Goal: Task Accomplishment & Management: Use online tool/utility

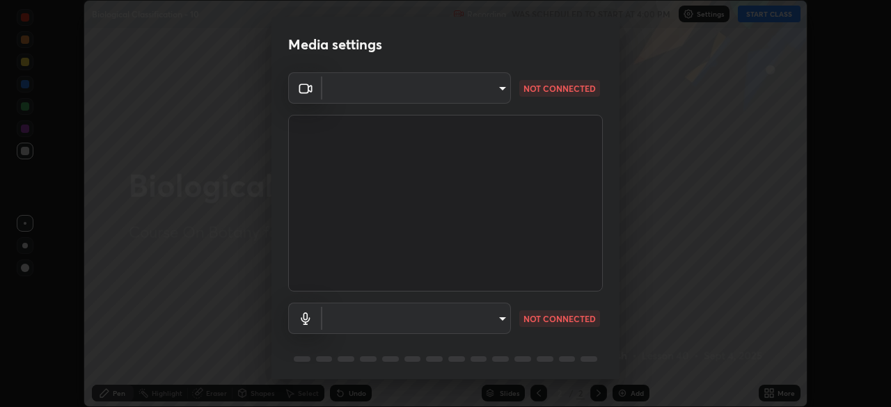
scroll to position [49, 0]
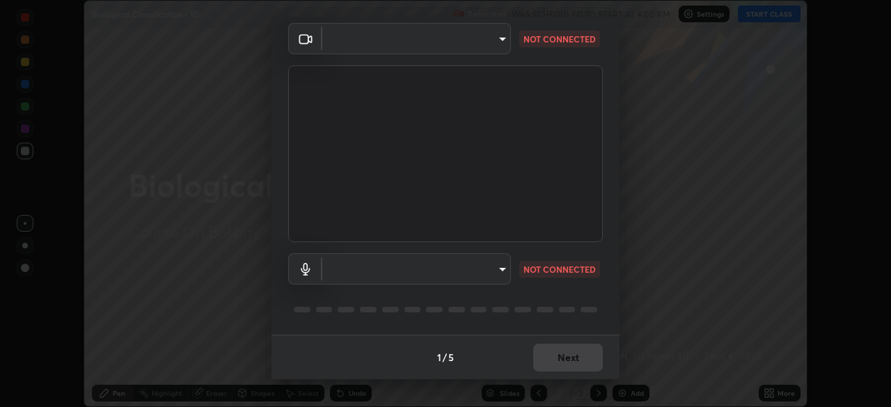
type input "1170694498857cb11788a0b7ae79d5cf1e08a6c331eb8d7031f90166f8fae325"
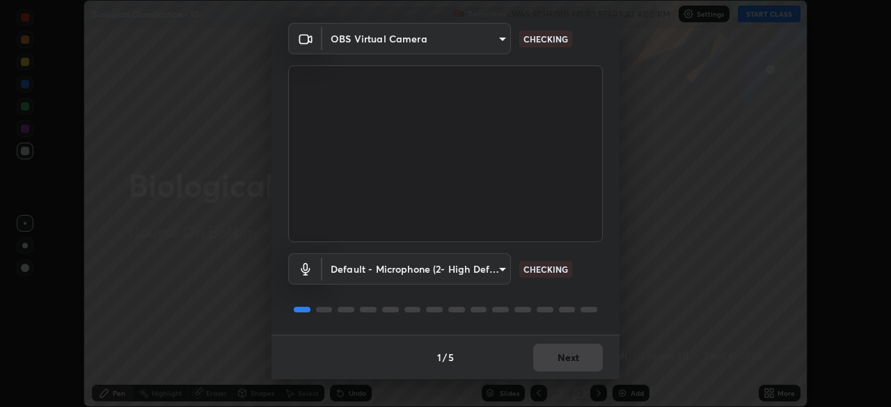
click at [501, 267] on body "Erase all Biological Classification - 10 Recording WAS SCHEDULED TO START AT 4:…" at bounding box center [445, 203] width 891 height 407
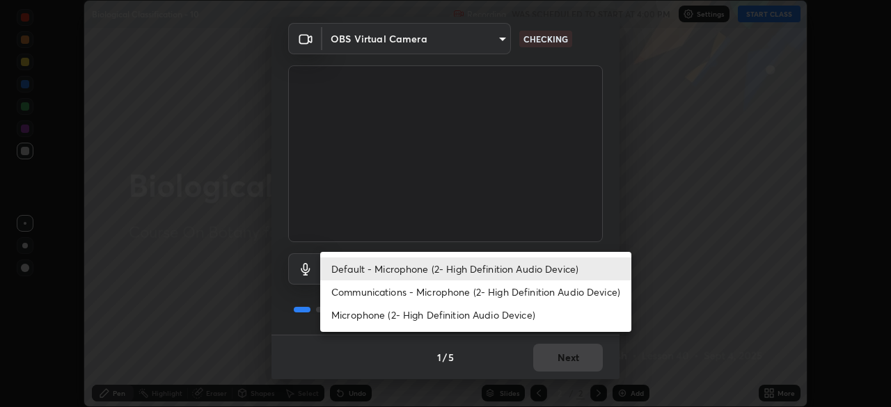
click at [499, 292] on li "Communications - Microphone (2- High Definition Audio Device)" at bounding box center [475, 292] width 311 height 23
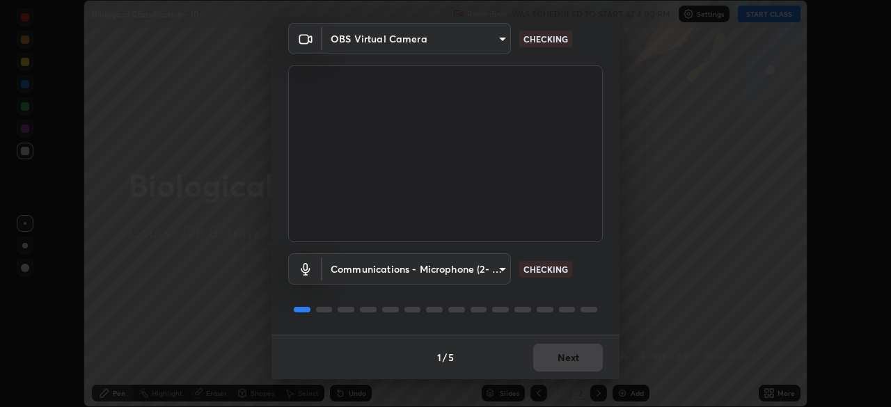
click at [501, 270] on body "Erase all Biological Classification - 10 Recording WAS SCHEDULED TO START AT 4:…" at bounding box center [445, 203] width 891 height 407
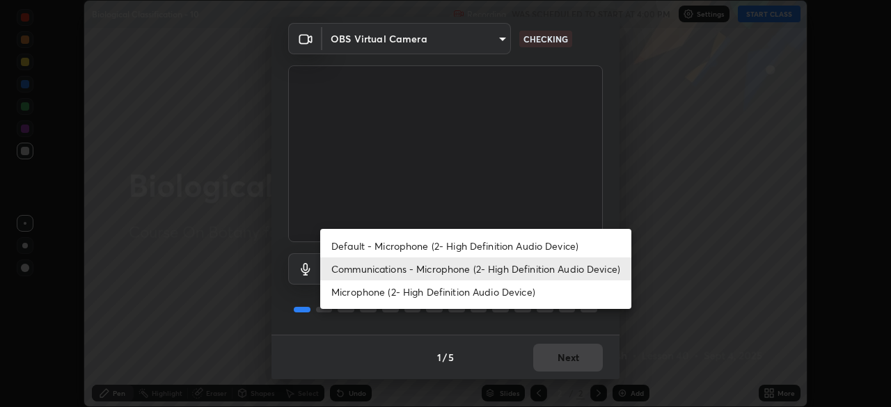
click at [488, 244] on li "Default - Microphone (2- High Definition Audio Device)" at bounding box center [475, 246] width 311 height 23
type input "default"
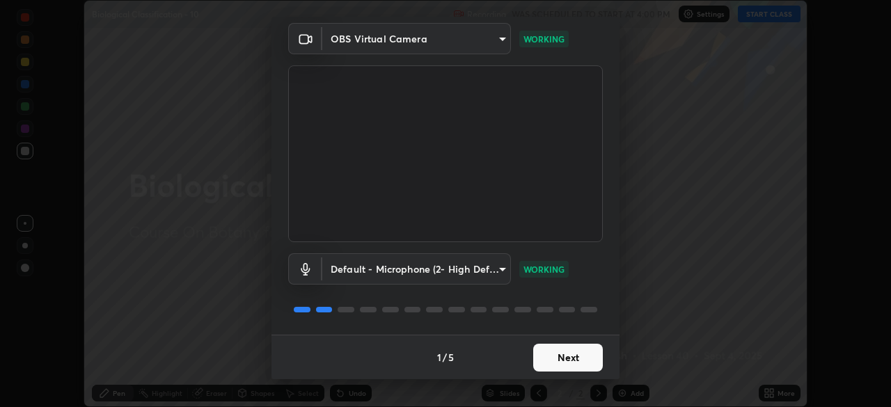
click at [565, 353] on button "Next" at bounding box center [568, 358] width 70 height 28
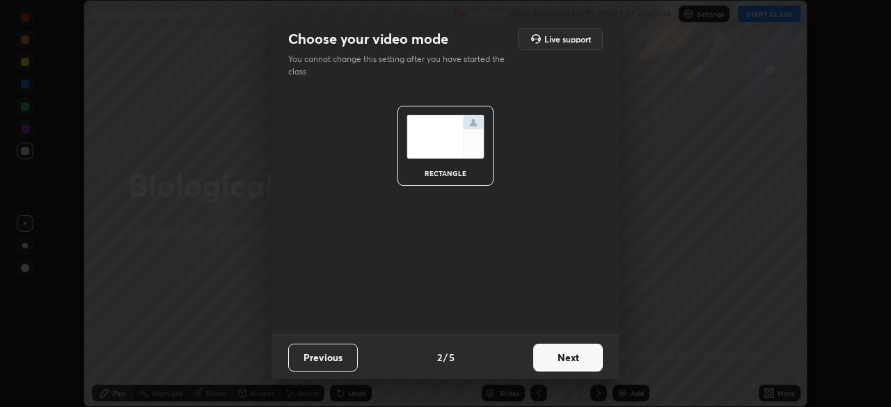
click at [578, 353] on button "Next" at bounding box center [568, 358] width 70 height 28
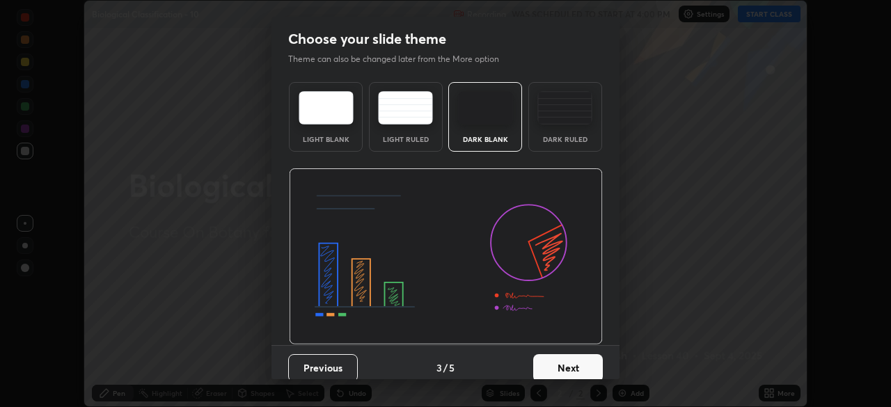
click at [571, 363] on button "Next" at bounding box center [568, 368] width 70 height 28
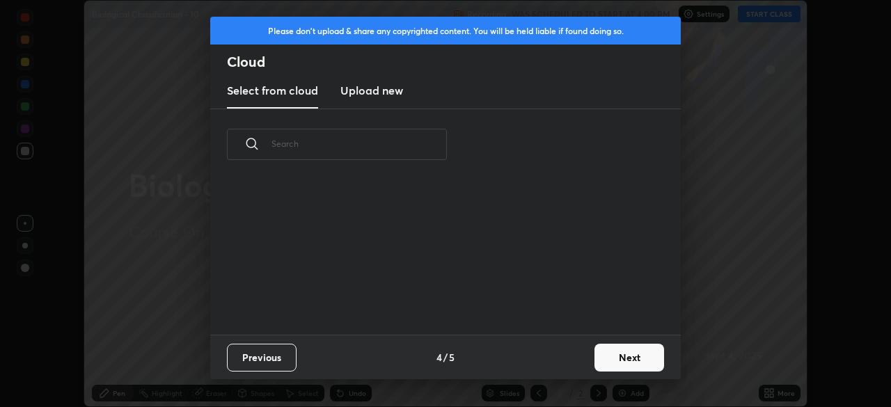
click at [620, 353] on button "Next" at bounding box center [629, 358] width 70 height 28
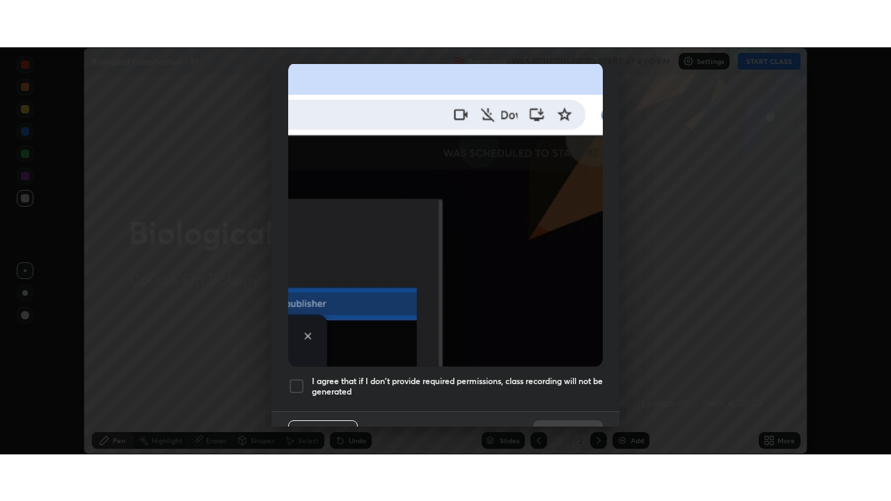
scroll to position [333, 0]
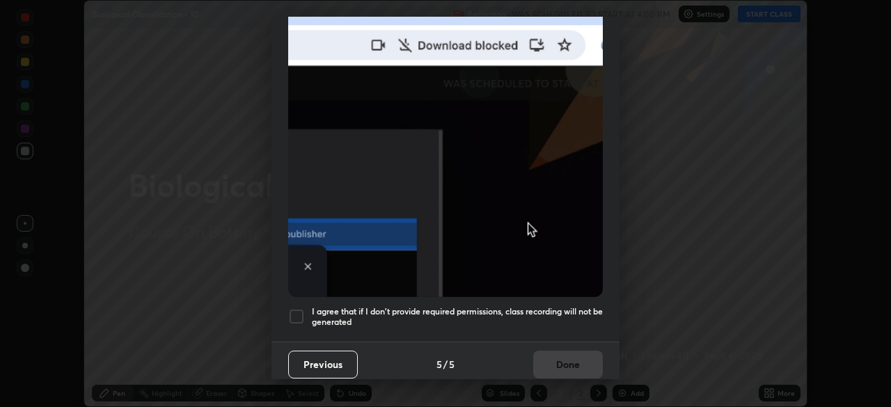
click at [297, 310] on div at bounding box center [296, 316] width 17 height 17
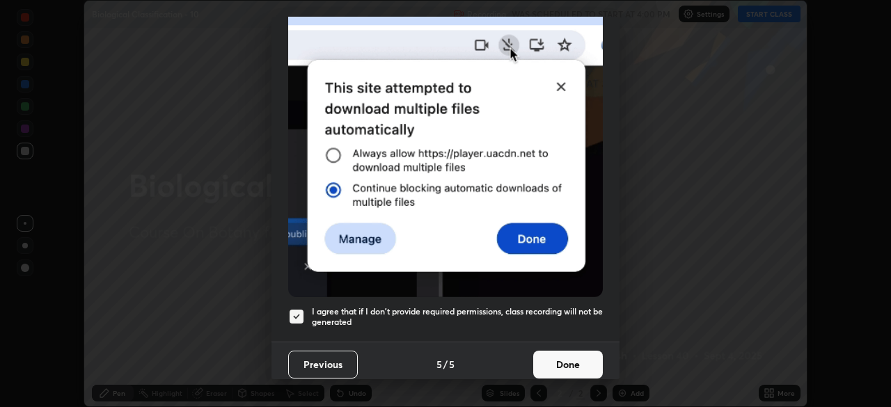
click at [564, 355] on button "Done" at bounding box center [568, 365] width 70 height 28
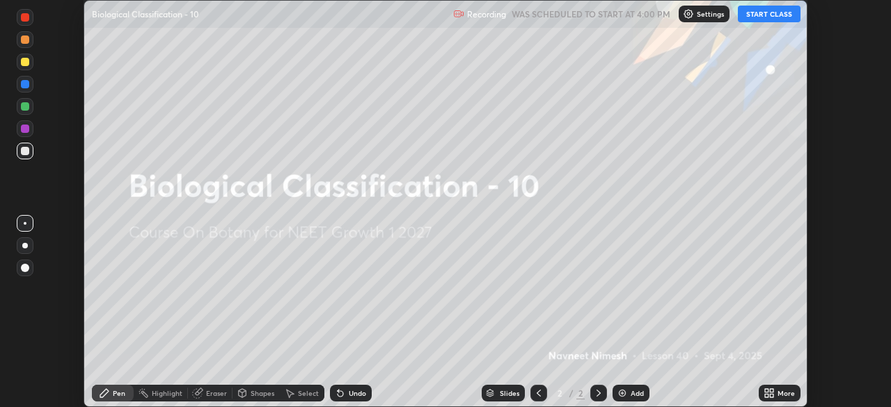
click at [770, 390] on icon at bounding box center [771, 390] width 3 height 3
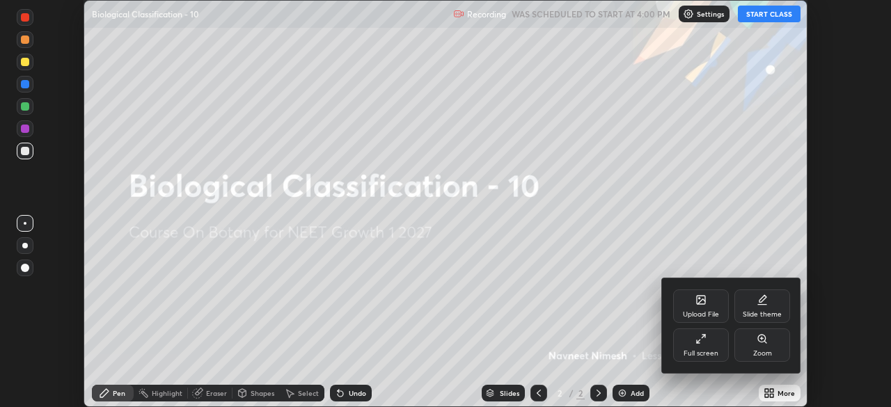
click at [703, 337] on icon at bounding box center [700, 338] width 11 height 11
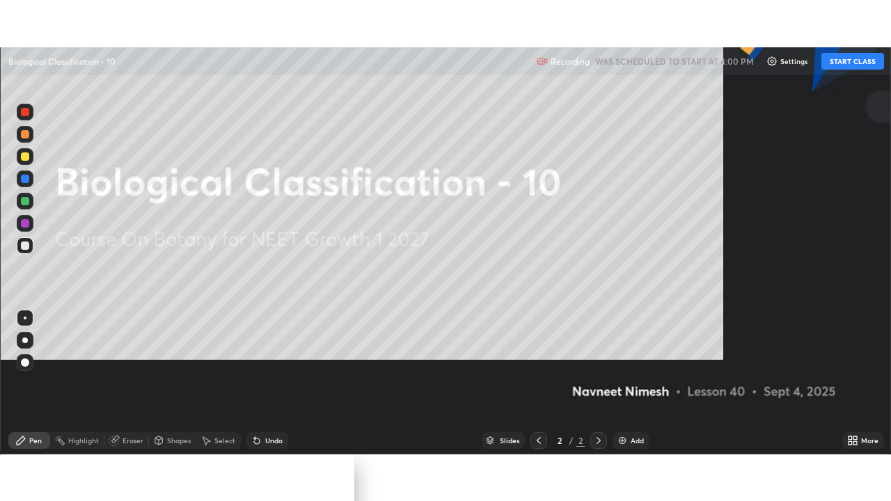
scroll to position [501, 891]
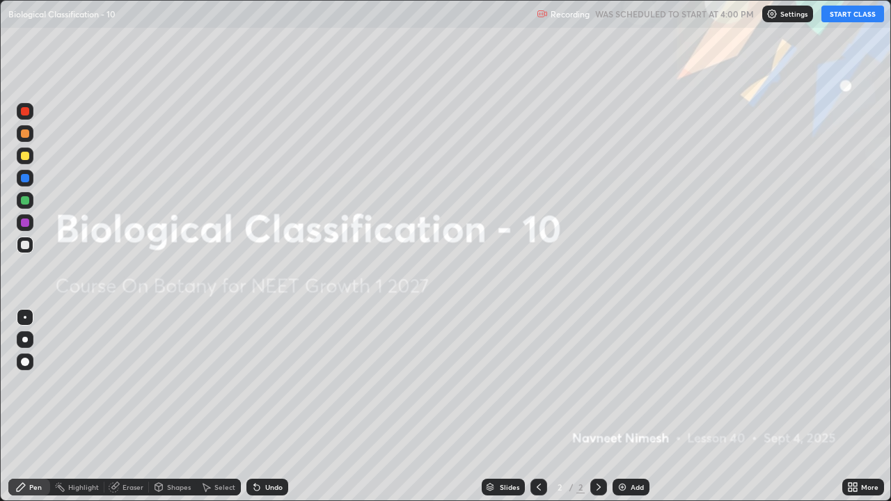
click at [843, 17] on button "START CLASS" at bounding box center [852, 14] width 63 height 17
click at [631, 406] on div "Add" at bounding box center [637, 487] width 13 height 7
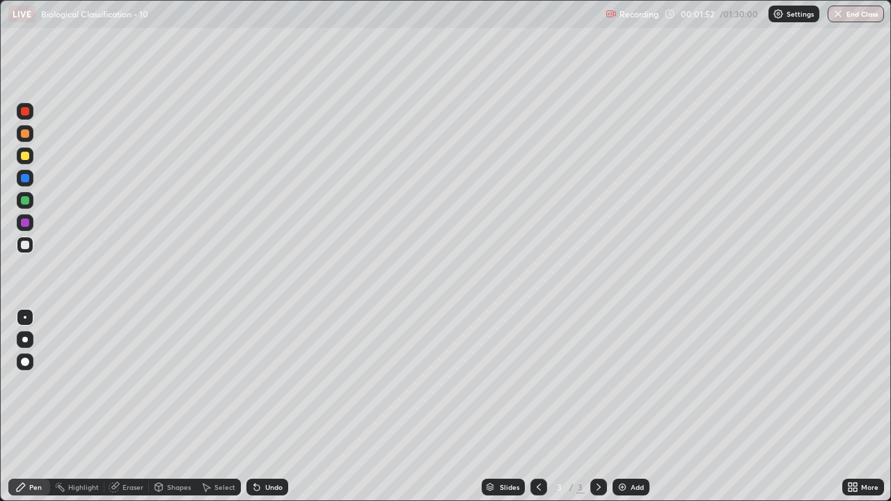
click at [24, 135] on div at bounding box center [25, 133] width 8 height 8
click at [27, 360] on div at bounding box center [25, 362] width 8 height 8
click at [27, 159] on div at bounding box center [25, 156] width 8 height 8
click at [25, 202] on div at bounding box center [25, 200] width 8 height 8
click at [28, 248] on div at bounding box center [25, 245] width 8 height 8
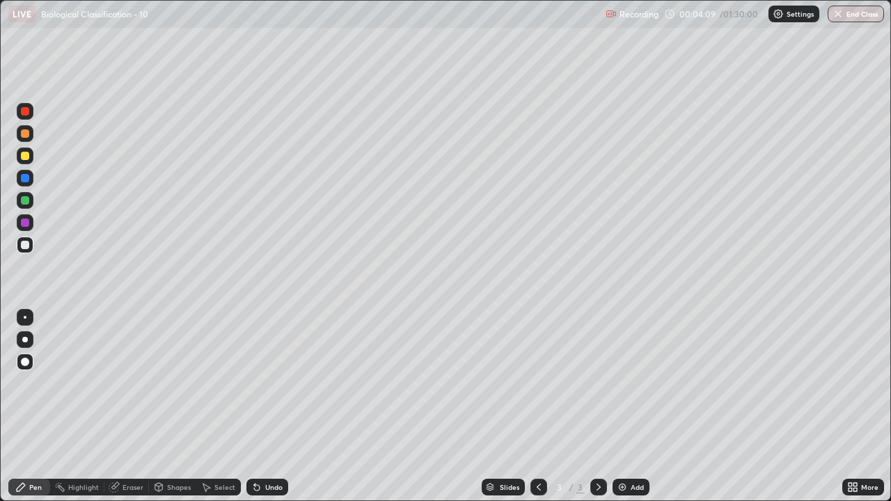
click at [255, 406] on icon at bounding box center [257, 488] width 6 height 6
click at [260, 406] on icon at bounding box center [256, 487] width 11 height 11
click at [123, 406] on div "Eraser" at bounding box center [133, 487] width 21 height 7
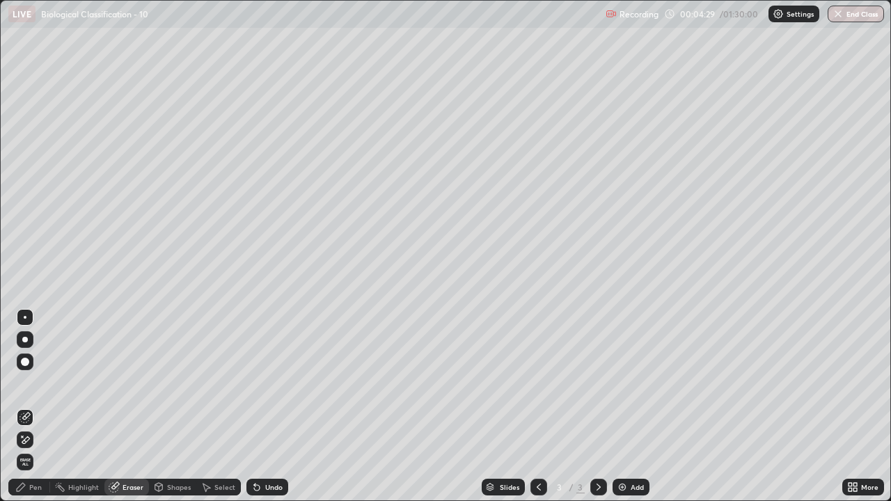
click at [26, 406] on icon at bounding box center [24, 417] width 11 height 11
click at [39, 406] on div "Pen" at bounding box center [29, 487] width 42 height 17
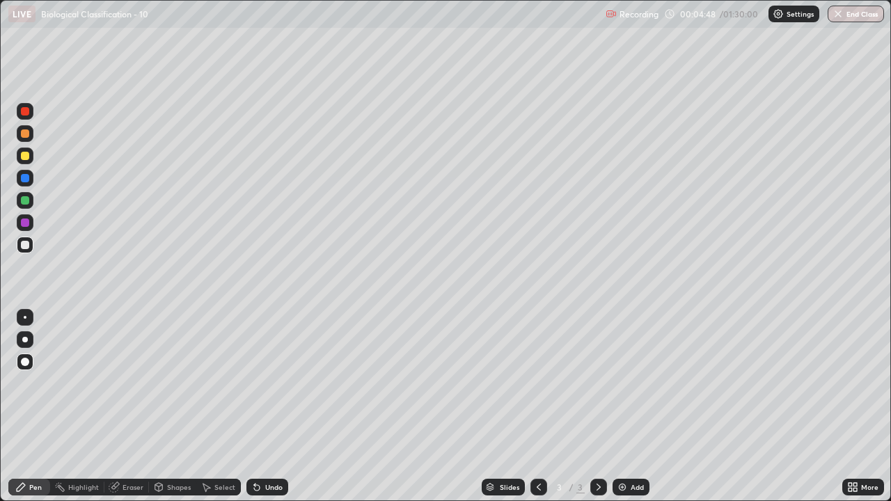
click at [26, 179] on div at bounding box center [25, 178] width 8 height 8
click at [254, 406] on icon at bounding box center [254, 484] width 1 height 1
click at [254, 406] on icon at bounding box center [257, 488] width 6 height 6
click at [255, 406] on icon at bounding box center [256, 487] width 11 height 11
click at [255, 406] on icon at bounding box center [257, 488] width 6 height 6
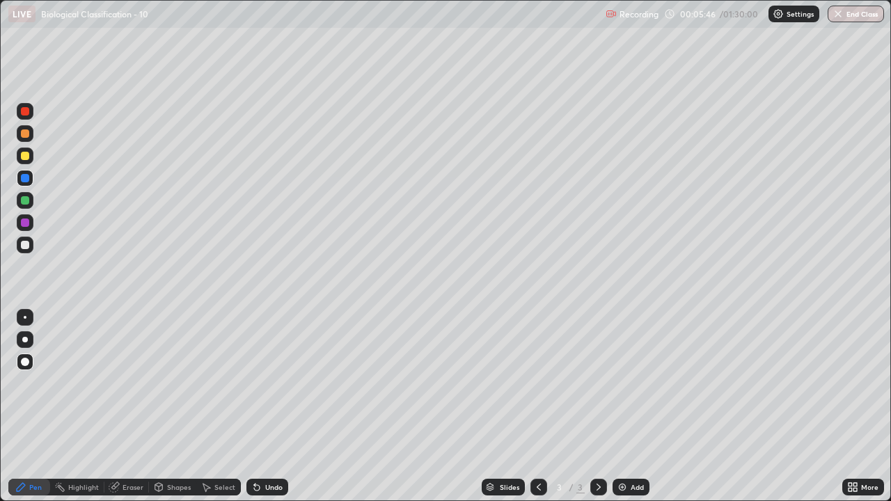
click at [31, 246] on div at bounding box center [25, 245] width 17 height 17
click at [254, 406] on icon at bounding box center [254, 484] width 1 height 1
click at [31, 244] on div at bounding box center [25, 245] width 17 height 17
click at [32, 178] on div at bounding box center [25, 178] width 17 height 17
click at [31, 244] on div at bounding box center [25, 245] width 17 height 17
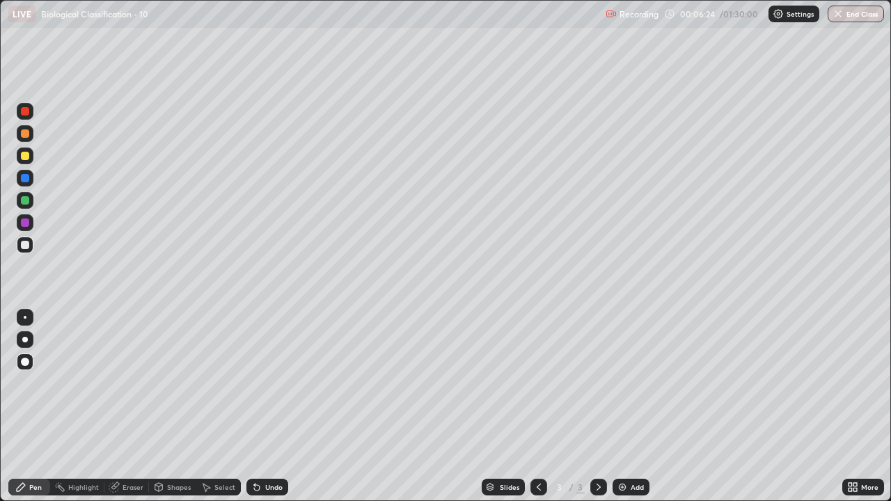
click at [29, 222] on div at bounding box center [25, 223] width 8 height 8
click at [26, 244] on div at bounding box center [25, 245] width 8 height 8
click at [27, 245] on div at bounding box center [25, 245] width 8 height 8
click at [25, 180] on div at bounding box center [25, 178] width 8 height 8
click at [29, 244] on div at bounding box center [25, 245] width 8 height 8
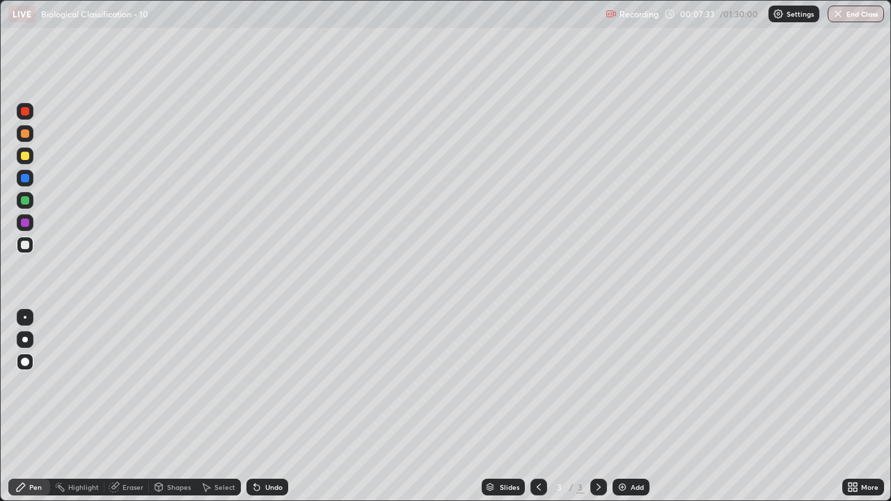
click at [28, 134] on div at bounding box center [25, 133] width 8 height 8
click at [26, 248] on div at bounding box center [25, 245] width 8 height 8
click at [265, 406] on div "Undo" at bounding box center [273, 487] width 17 height 7
click at [262, 406] on div "Undo" at bounding box center [267, 487] width 42 height 17
click at [626, 406] on div "Add" at bounding box center [631, 487] width 37 height 17
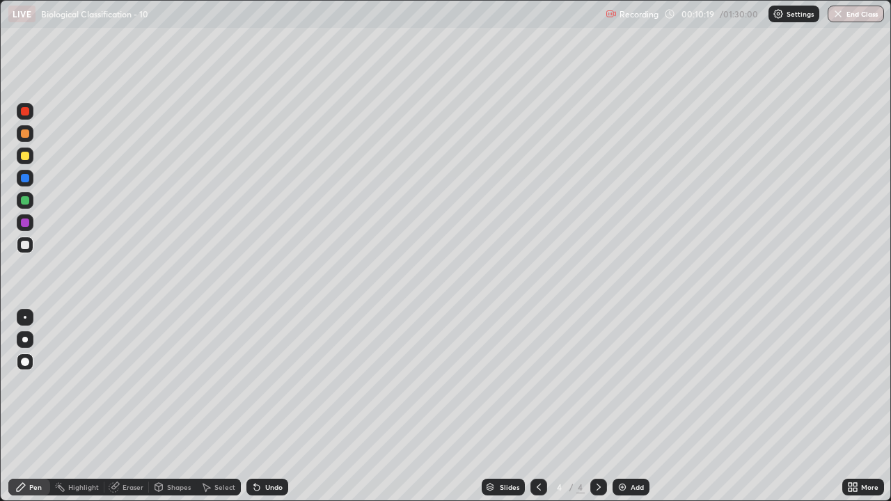
click at [26, 199] on div at bounding box center [25, 200] width 8 height 8
click at [26, 157] on div at bounding box center [25, 156] width 8 height 8
click at [254, 406] on icon at bounding box center [254, 484] width 1 height 1
click at [25, 157] on div at bounding box center [25, 156] width 8 height 8
click at [27, 244] on div at bounding box center [25, 245] width 8 height 8
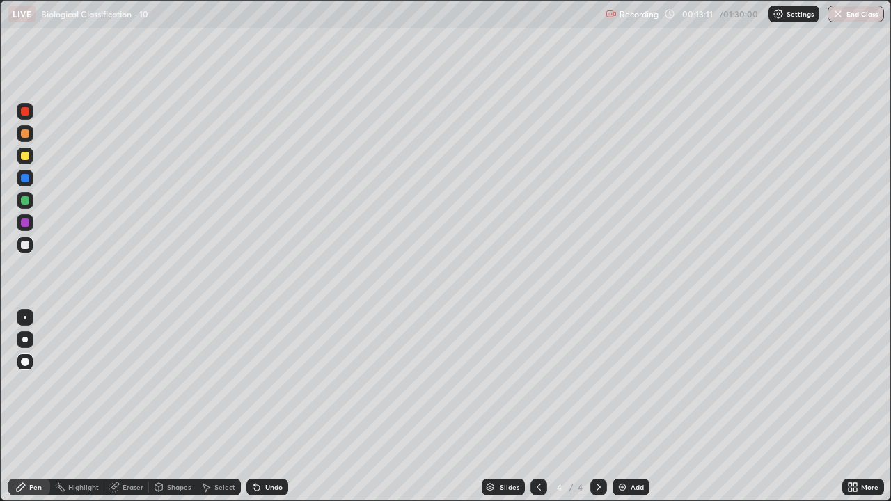
click at [254, 406] on icon at bounding box center [254, 484] width 1 height 1
click at [25, 159] on div at bounding box center [25, 156] width 8 height 8
click at [254, 406] on icon at bounding box center [254, 484] width 1 height 1
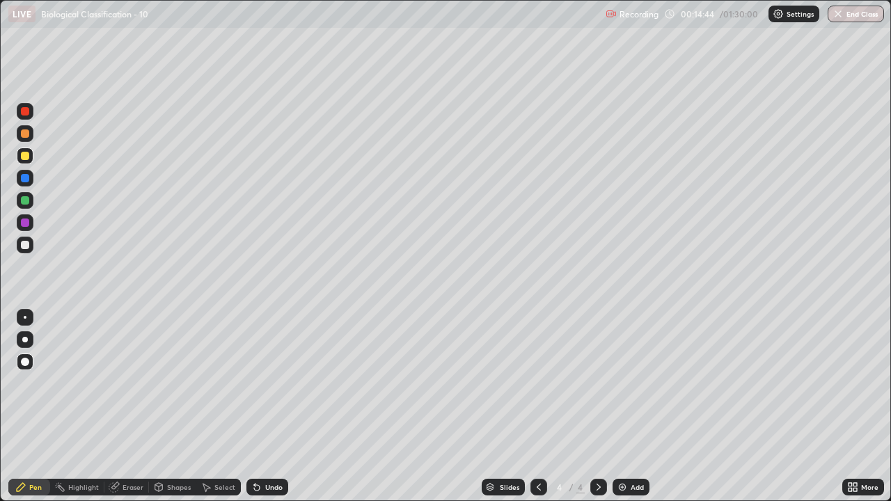
click at [131, 406] on div "Eraser" at bounding box center [133, 487] width 21 height 7
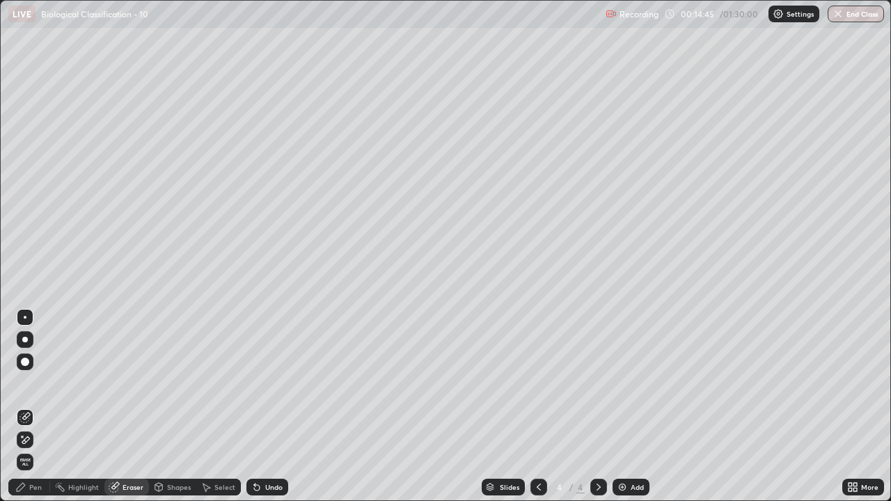
click at [29, 406] on icon at bounding box center [24, 417] width 11 height 11
click at [42, 406] on div "Pen" at bounding box center [29, 487] width 42 height 17
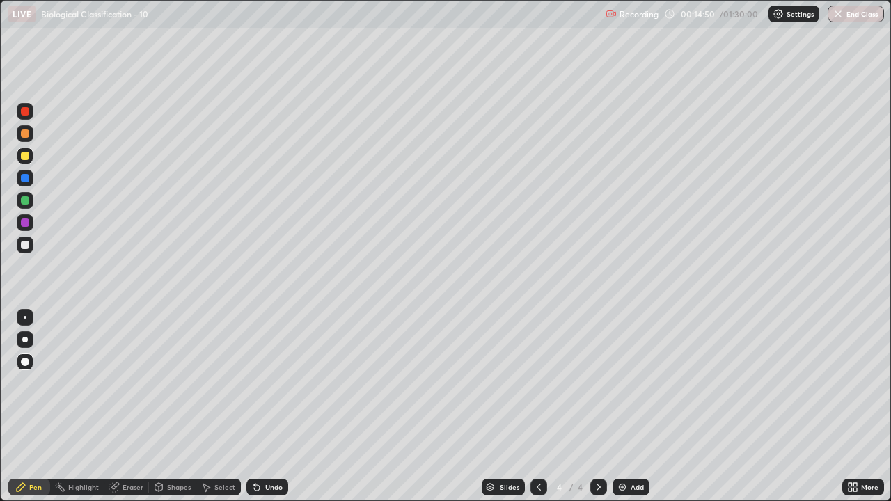
click at [24, 158] on div at bounding box center [25, 156] width 8 height 8
click at [254, 406] on icon at bounding box center [254, 484] width 1 height 1
click at [253, 406] on icon at bounding box center [256, 487] width 11 height 11
click at [26, 246] on div at bounding box center [25, 245] width 8 height 8
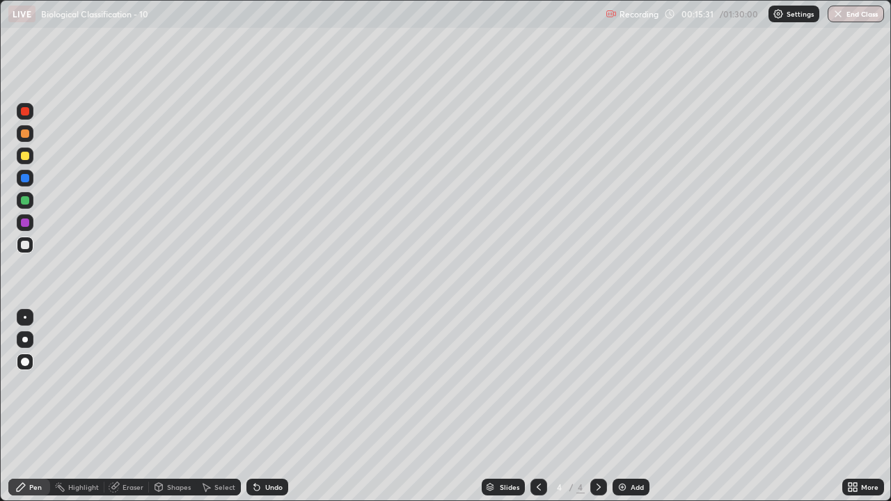
click at [26, 157] on div at bounding box center [25, 156] width 8 height 8
click at [26, 179] on div at bounding box center [25, 178] width 8 height 8
click at [26, 243] on div at bounding box center [25, 245] width 8 height 8
click at [27, 158] on div at bounding box center [25, 156] width 8 height 8
click at [262, 406] on div "Undo" at bounding box center [267, 487] width 42 height 17
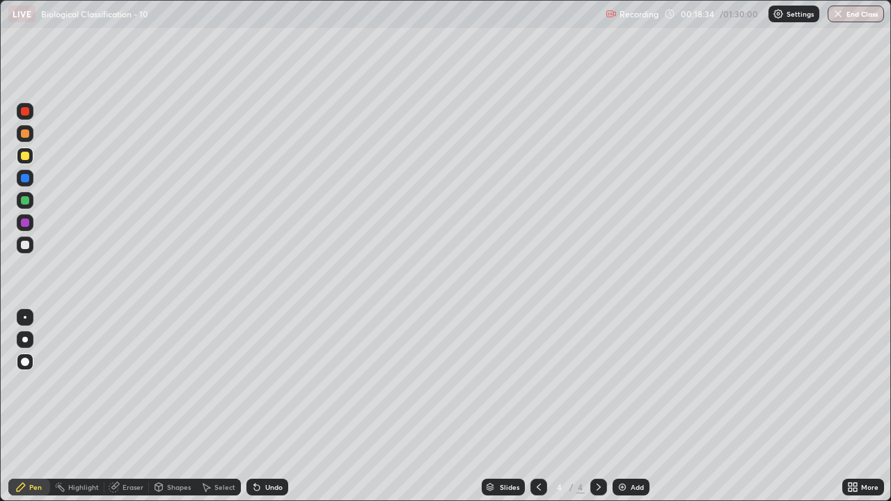
click at [254, 406] on icon at bounding box center [254, 484] width 1 height 1
click at [26, 202] on div at bounding box center [25, 200] width 8 height 8
click at [25, 223] on div at bounding box center [25, 223] width 8 height 8
click at [28, 247] on div at bounding box center [25, 245] width 8 height 8
click at [27, 246] on div at bounding box center [25, 245] width 8 height 8
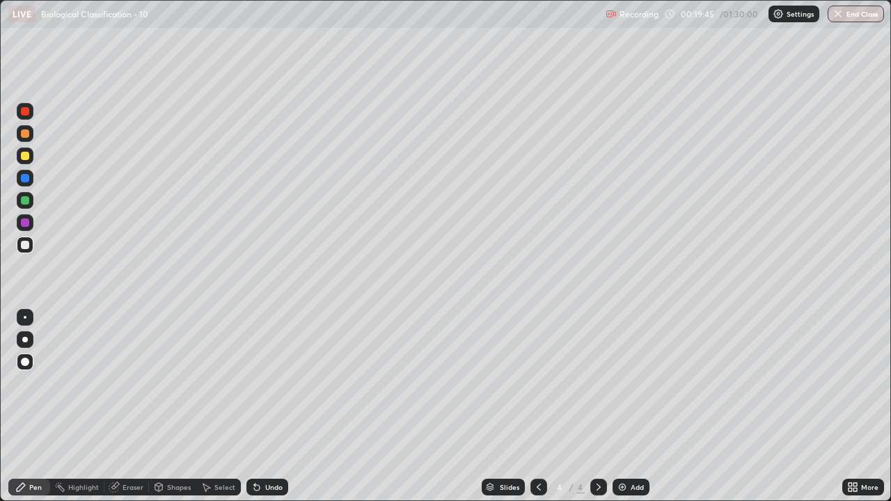
click at [25, 199] on div at bounding box center [25, 200] width 8 height 8
click at [26, 224] on div at bounding box center [25, 223] width 8 height 8
click at [28, 246] on div at bounding box center [25, 245] width 8 height 8
click at [26, 178] on div at bounding box center [25, 178] width 8 height 8
click at [26, 155] on div at bounding box center [25, 156] width 8 height 8
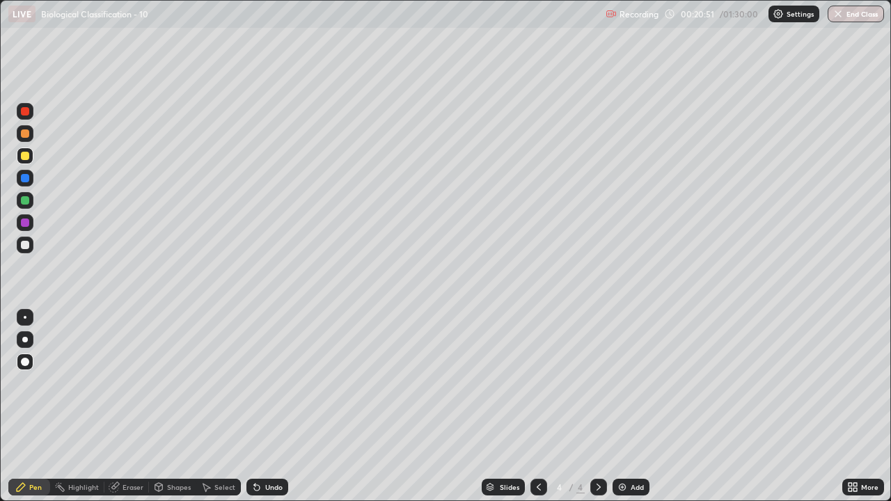
click at [23, 134] on div at bounding box center [25, 133] width 8 height 8
click at [31, 177] on div at bounding box center [25, 178] width 17 height 17
click at [28, 137] on div at bounding box center [25, 133] width 8 height 8
click at [28, 245] on div at bounding box center [25, 245] width 8 height 8
click at [25, 179] on div at bounding box center [25, 178] width 8 height 8
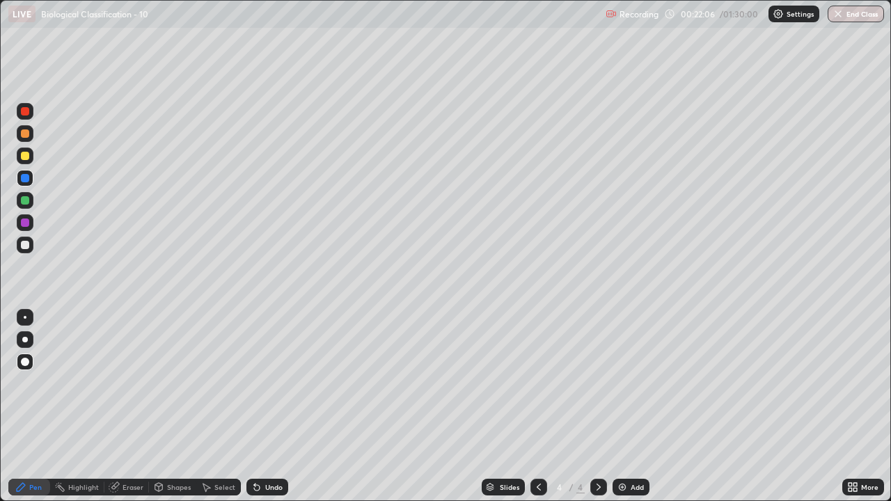
click at [31, 248] on div at bounding box center [25, 245] width 17 height 17
click at [262, 406] on div "Undo" at bounding box center [267, 487] width 42 height 17
click at [265, 406] on div "Undo" at bounding box center [273, 487] width 17 height 7
click at [625, 406] on div "Add" at bounding box center [631, 487] width 37 height 17
click at [27, 202] on div at bounding box center [25, 200] width 8 height 8
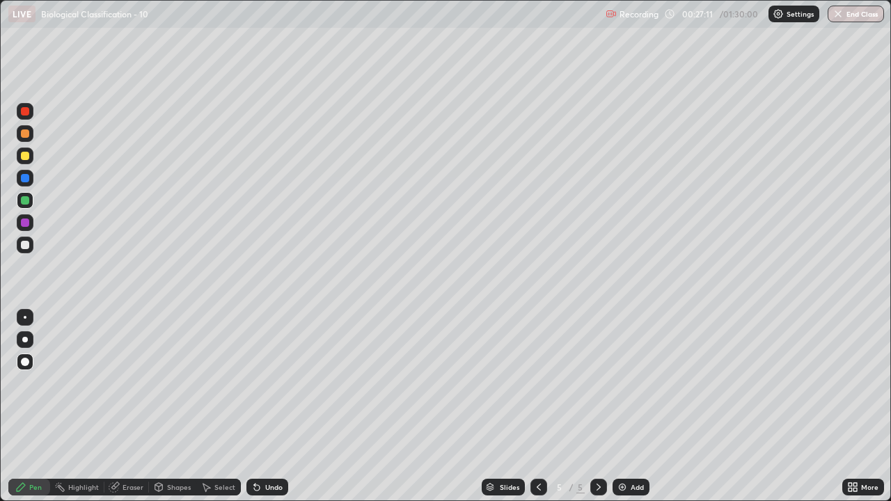
click at [253, 406] on div "Undo" at bounding box center [267, 487] width 42 height 17
click at [26, 159] on div at bounding box center [25, 156] width 8 height 8
click at [256, 406] on icon at bounding box center [256, 487] width 11 height 11
click at [254, 406] on icon at bounding box center [254, 484] width 1 height 1
click at [24, 245] on div at bounding box center [25, 245] width 8 height 8
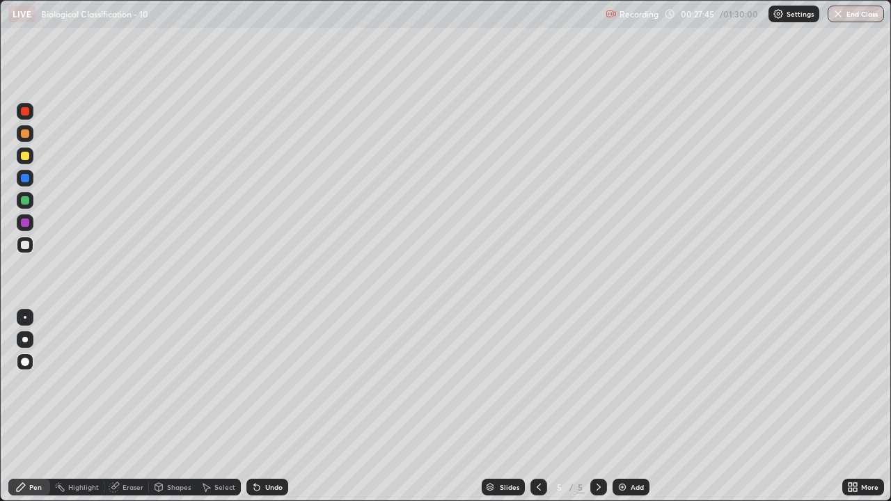
click at [27, 158] on div at bounding box center [25, 156] width 8 height 8
click at [28, 245] on div at bounding box center [25, 245] width 8 height 8
click at [26, 158] on div at bounding box center [25, 156] width 8 height 8
click at [256, 406] on icon at bounding box center [257, 488] width 6 height 6
click at [26, 247] on div at bounding box center [25, 245] width 8 height 8
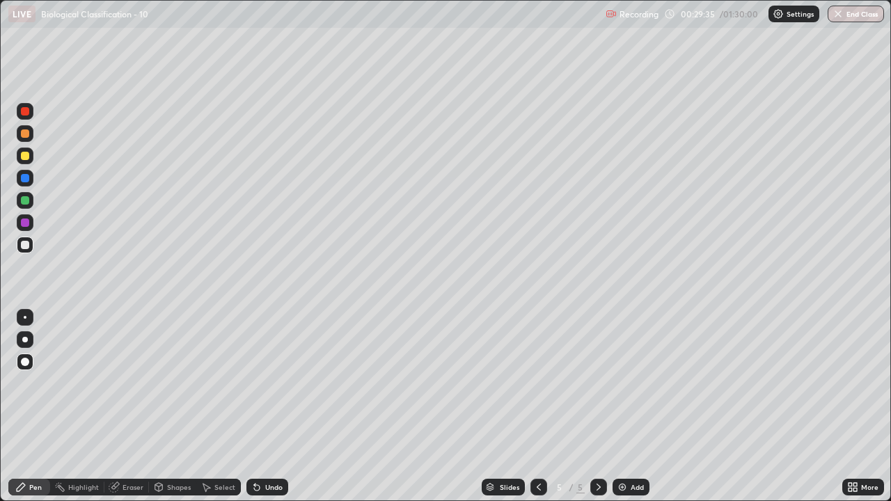
click at [26, 157] on div at bounding box center [25, 156] width 8 height 8
click at [24, 158] on div at bounding box center [25, 156] width 8 height 8
click at [26, 246] on div at bounding box center [25, 245] width 8 height 8
click at [27, 157] on div at bounding box center [25, 156] width 8 height 8
click at [24, 244] on div at bounding box center [25, 245] width 8 height 8
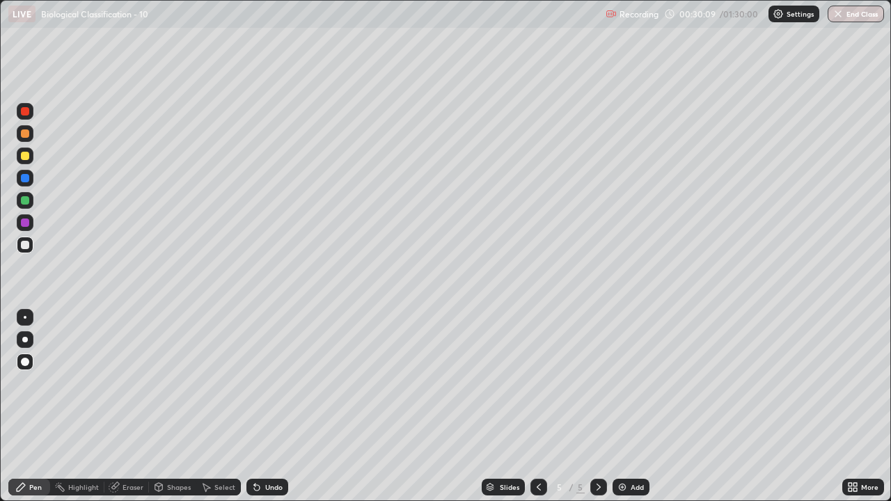
click at [26, 154] on div at bounding box center [25, 156] width 8 height 8
click at [31, 245] on div at bounding box center [25, 245] width 17 height 17
click at [129, 406] on div "Eraser" at bounding box center [126, 487] width 45 height 17
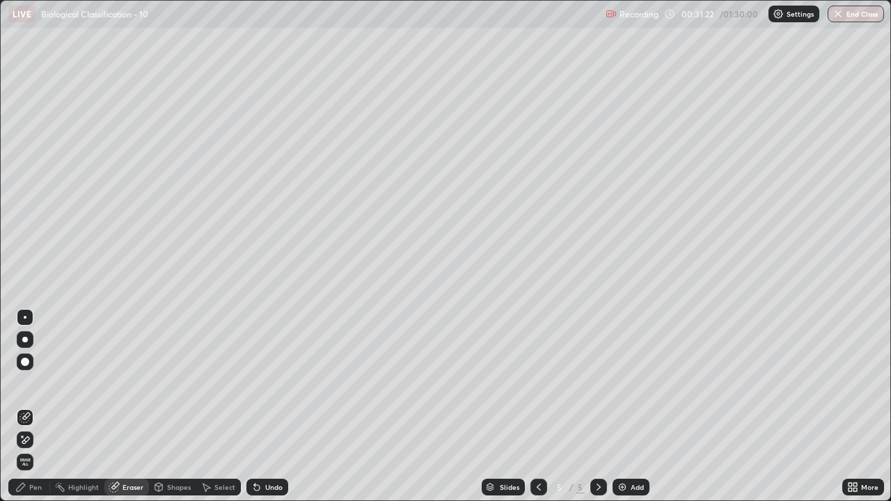
click at [33, 406] on div "Pen" at bounding box center [35, 487] width 13 height 7
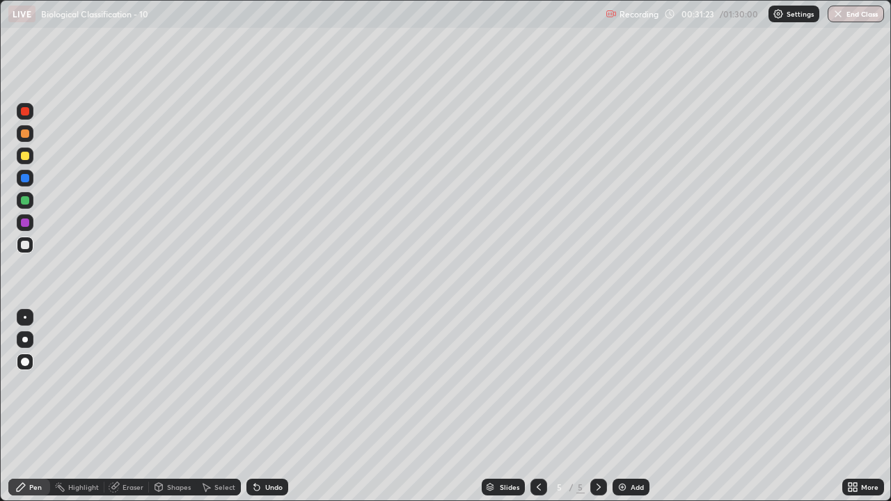
click at [26, 158] on div at bounding box center [25, 156] width 8 height 8
click at [26, 176] on div at bounding box center [25, 178] width 8 height 8
click at [27, 244] on div at bounding box center [25, 245] width 8 height 8
click at [27, 155] on div at bounding box center [25, 156] width 8 height 8
click at [28, 247] on div at bounding box center [25, 245] width 8 height 8
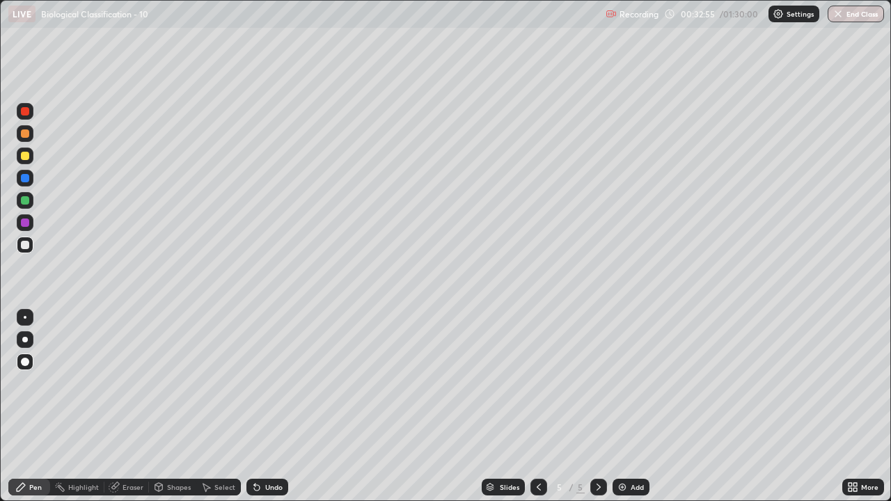
click at [31, 182] on div at bounding box center [25, 178] width 17 height 17
click at [26, 245] on div at bounding box center [25, 245] width 8 height 8
click at [31, 244] on div at bounding box center [25, 245] width 17 height 17
click at [28, 156] on div at bounding box center [25, 156] width 8 height 8
click at [25, 179] on div at bounding box center [25, 178] width 8 height 8
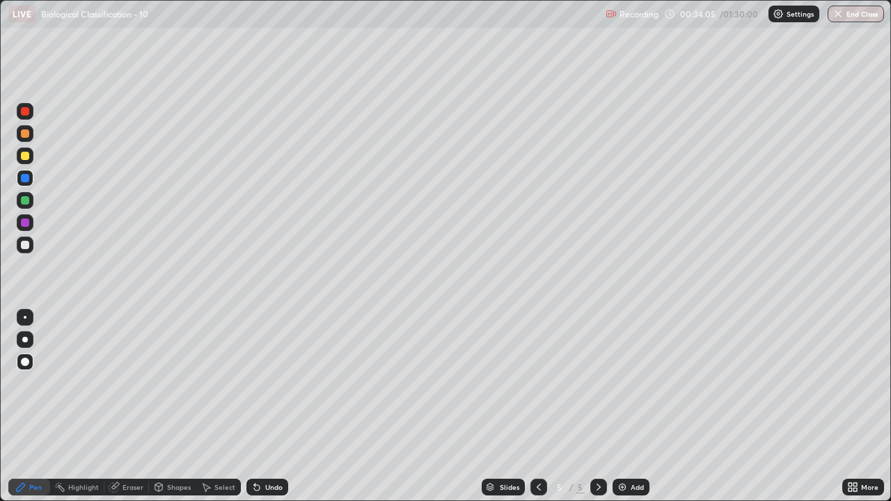
click at [27, 242] on div at bounding box center [25, 245] width 8 height 8
click at [628, 406] on div "Add" at bounding box center [631, 487] width 37 height 17
click at [26, 205] on div at bounding box center [25, 200] width 17 height 17
click at [25, 246] on div at bounding box center [25, 245] width 8 height 8
click at [23, 156] on div at bounding box center [25, 156] width 8 height 8
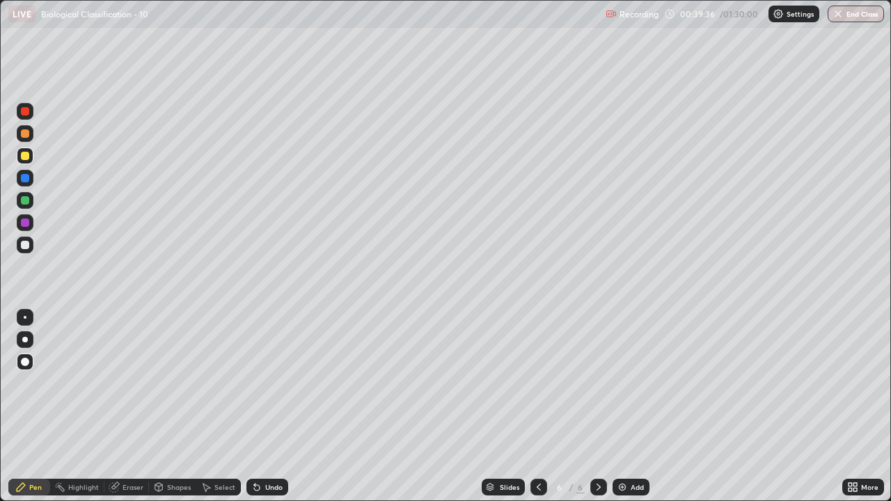
click at [256, 406] on icon at bounding box center [257, 488] width 6 height 6
click at [28, 245] on div at bounding box center [25, 245] width 8 height 8
click at [31, 155] on div at bounding box center [25, 156] width 17 height 17
click at [254, 406] on icon at bounding box center [254, 484] width 1 height 1
click at [129, 406] on div "Eraser" at bounding box center [133, 487] width 21 height 7
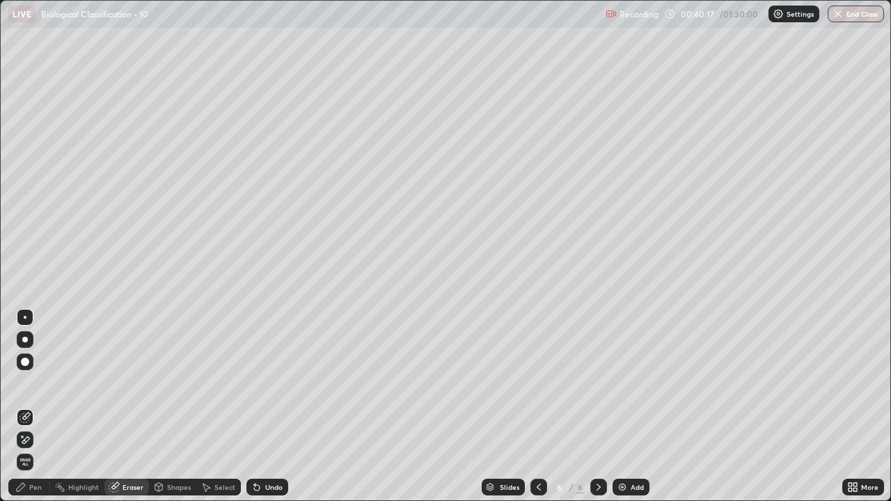
click at [27, 406] on icon at bounding box center [24, 417] width 11 height 11
click at [44, 406] on div "Pen" at bounding box center [29, 487] width 42 height 17
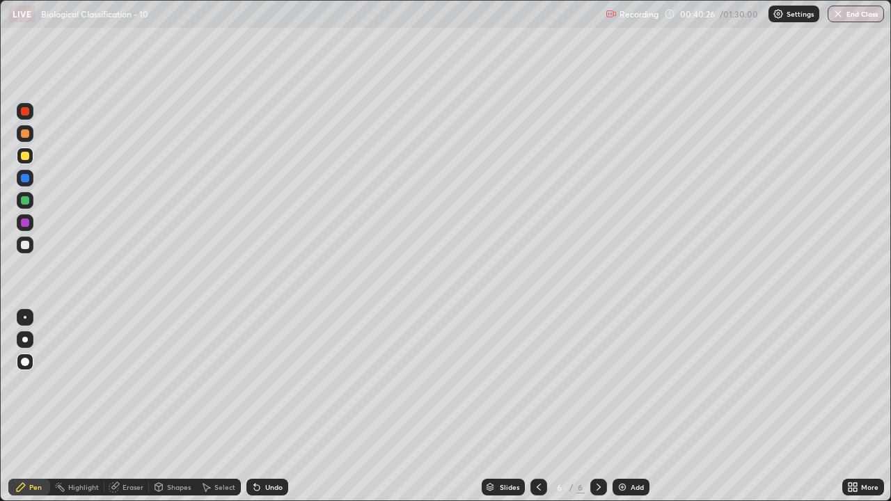
click at [28, 202] on div at bounding box center [25, 200] width 8 height 8
click at [258, 406] on icon at bounding box center [256, 487] width 11 height 11
click at [254, 406] on icon at bounding box center [254, 484] width 1 height 1
click at [29, 180] on div at bounding box center [25, 178] width 8 height 8
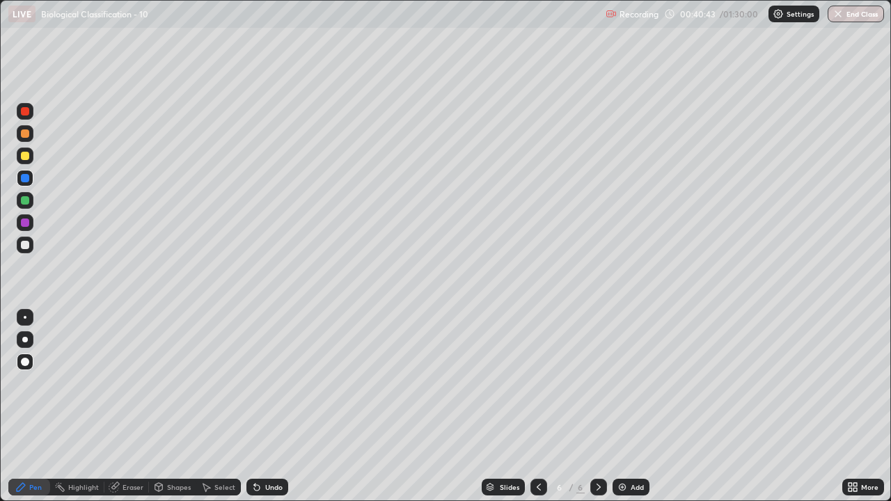
click at [26, 242] on div at bounding box center [25, 245] width 8 height 8
click at [29, 157] on div at bounding box center [25, 156] width 8 height 8
click at [254, 406] on icon at bounding box center [254, 484] width 1 height 1
click at [27, 179] on div at bounding box center [25, 178] width 8 height 8
click at [28, 246] on div at bounding box center [25, 245] width 8 height 8
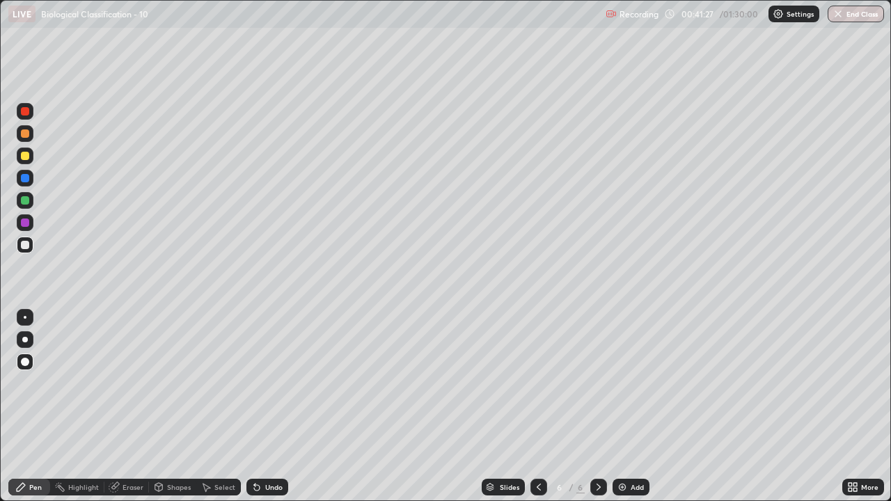
click at [27, 154] on div at bounding box center [25, 156] width 8 height 8
click at [27, 224] on div at bounding box center [25, 223] width 8 height 8
click at [26, 180] on div at bounding box center [25, 178] width 8 height 8
click at [26, 246] on div at bounding box center [25, 245] width 8 height 8
click at [23, 200] on div at bounding box center [25, 200] width 8 height 8
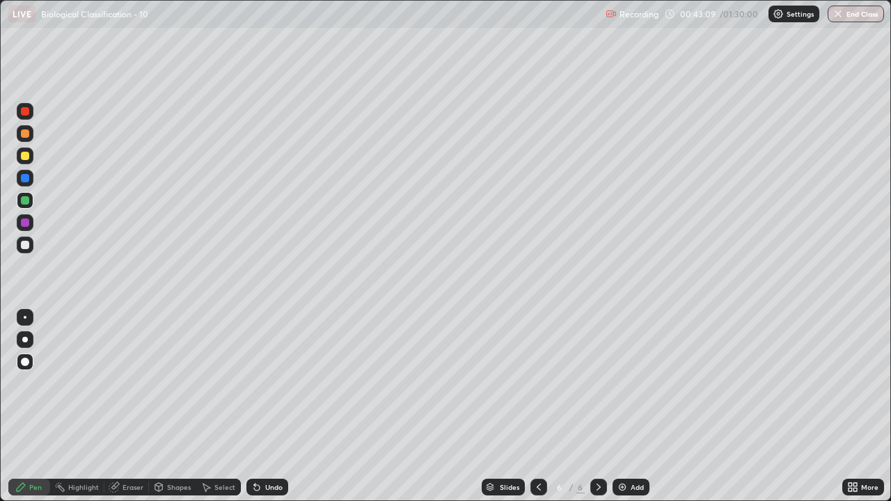
click at [26, 244] on div at bounding box center [25, 245] width 8 height 8
click at [635, 406] on div "Add" at bounding box center [637, 487] width 13 height 7
click at [26, 156] on div at bounding box center [25, 156] width 8 height 8
click at [31, 202] on div at bounding box center [25, 200] width 17 height 17
click at [172, 406] on div "Shapes" at bounding box center [179, 487] width 24 height 7
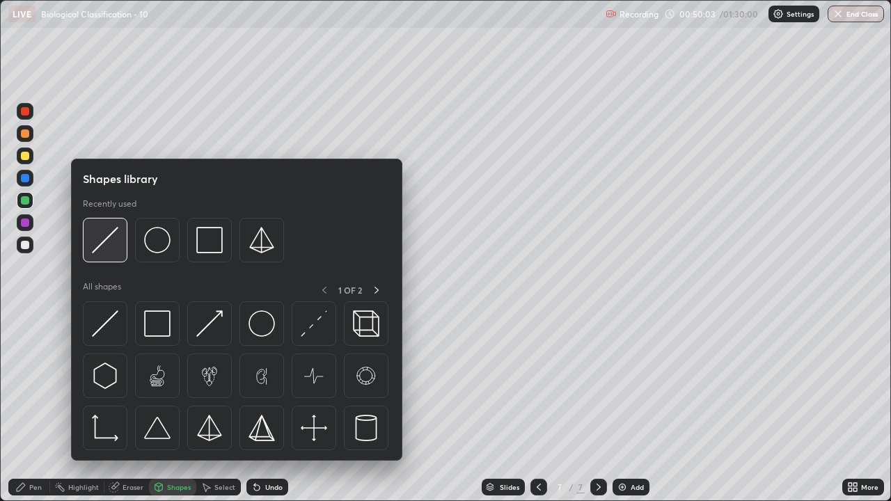
click at [109, 242] on img at bounding box center [105, 240] width 26 height 26
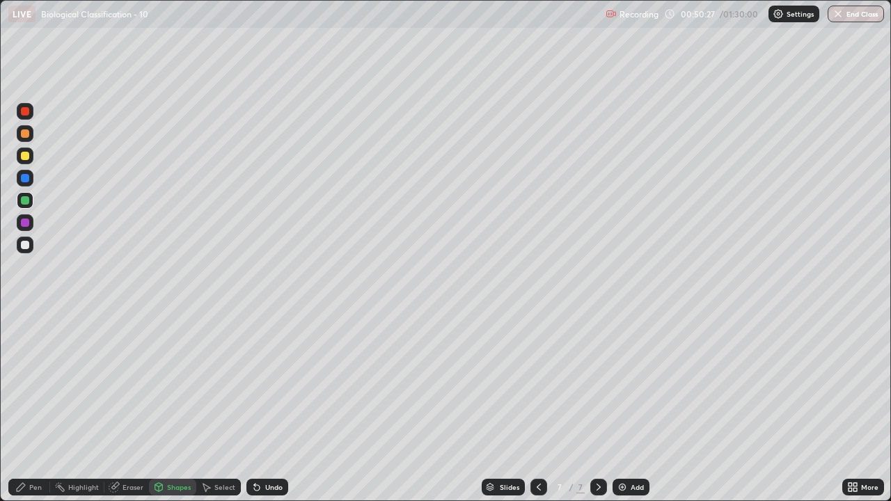
click at [27, 157] on div at bounding box center [25, 156] width 8 height 8
click at [27, 179] on div at bounding box center [25, 178] width 8 height 8
click at [40, 406] on div "Pen" at bounding box center [29, 487] width 42 height 17
click at [27, 224] on div at bounding box center [25, 223] width 8 height 8
click at [254, 406] on icon at bounding box center [254, 484] width 1 height 1
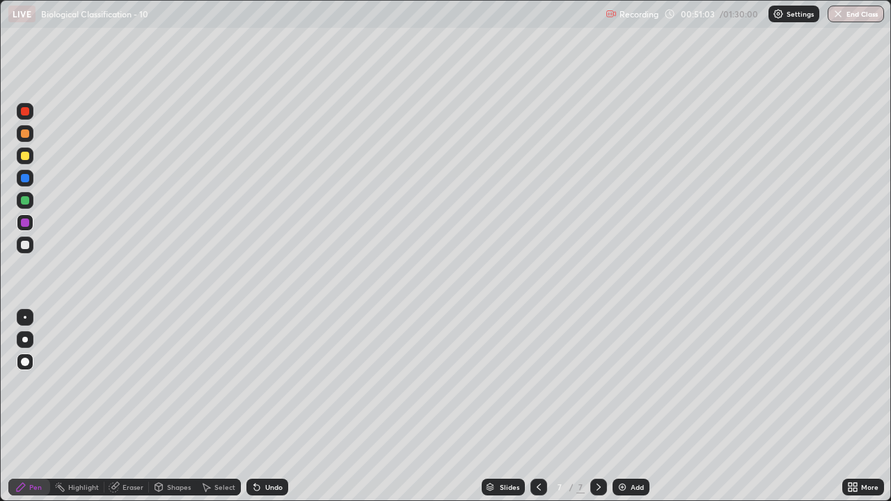
click at [30, 244] on div at bounding box center [25, 245] width 17 height 17
click at [132, 406] on div "Eraser" at bounding box center [133, 487] width 21 height 7
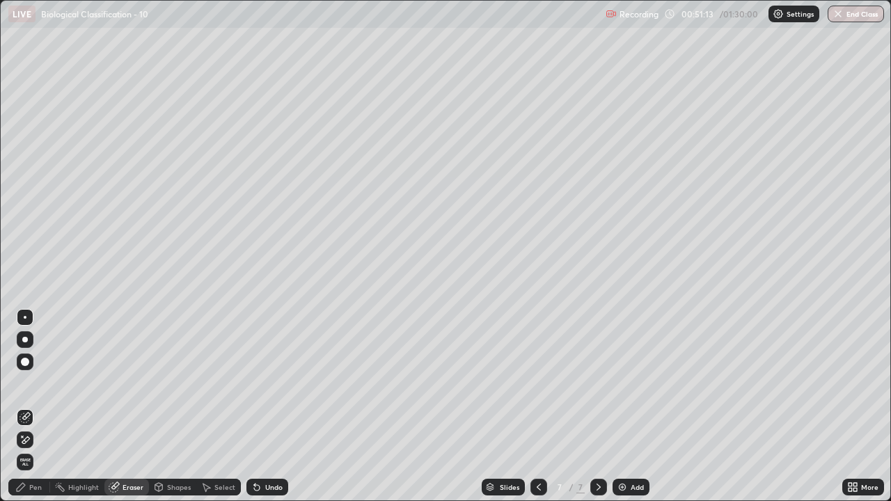
click at [42, 406] on div "Pen" at bounding box center [29, 487] width 42 height 17
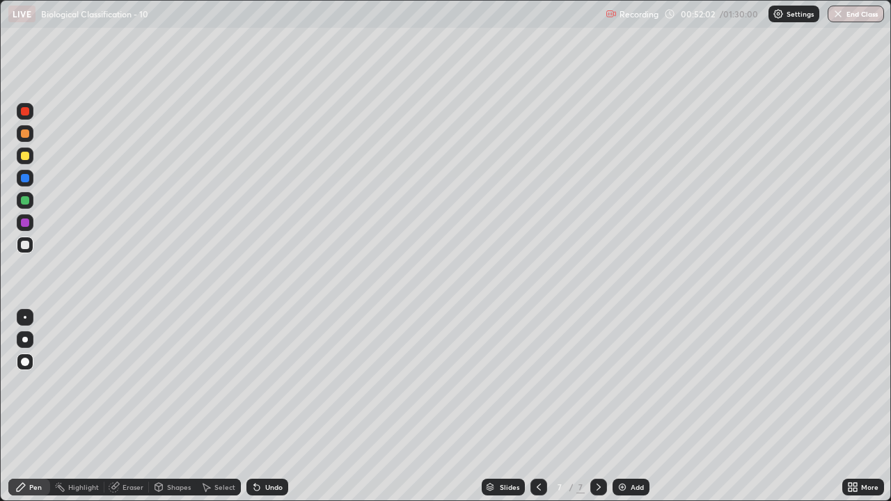
click at [254, 406] on icon at bounding box center [254, 484] width 1 height 1
click at [253, 406] on icon at bounding box center [256, 487] width 11 height 11
click at [29, 223] on div at bounding box center [25, 223] width 8 height 8
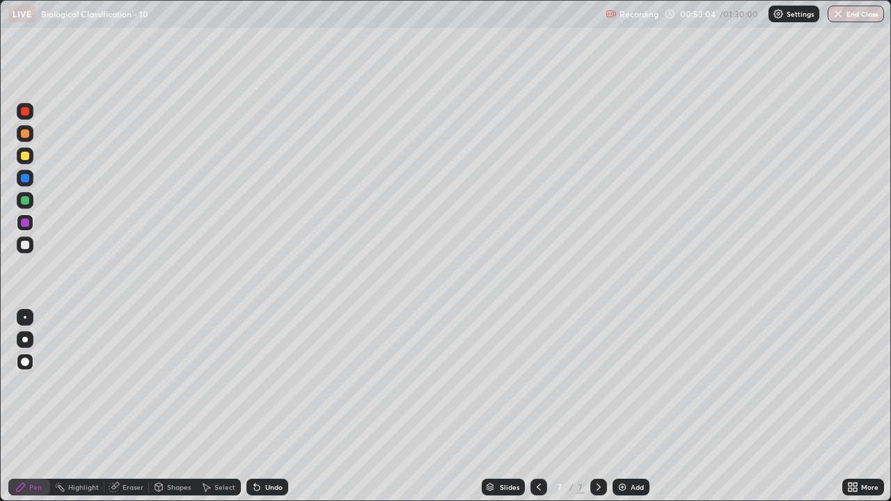
click at [130, 406] on div "Eraser" at bounding box center [133, 487] width 21 height 7
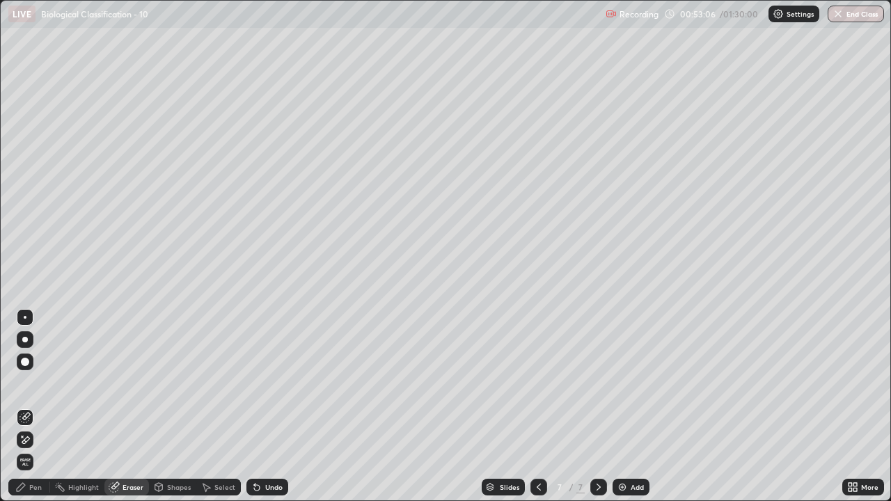
click at [41, 406] on div "Pen" at bounding box center [35, 487] width 13 height 7
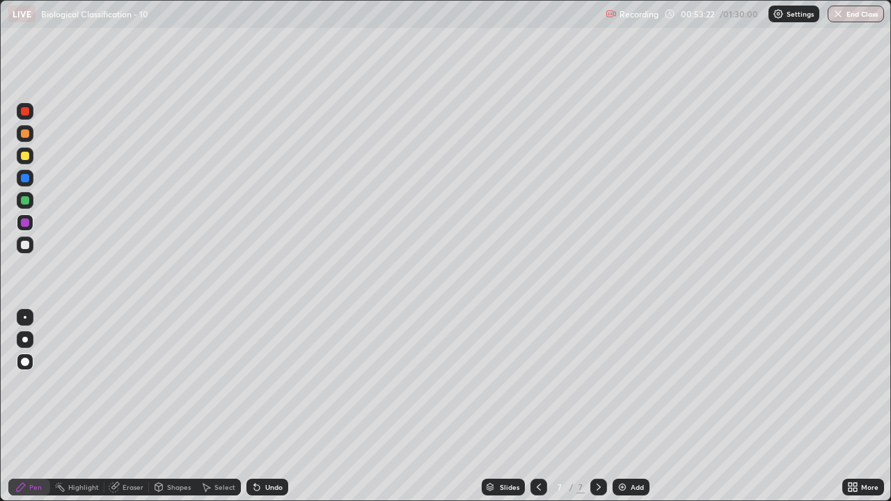
click at [171, 406] on div "Shapes" at bounding box center [179, 487] width 24 height 7
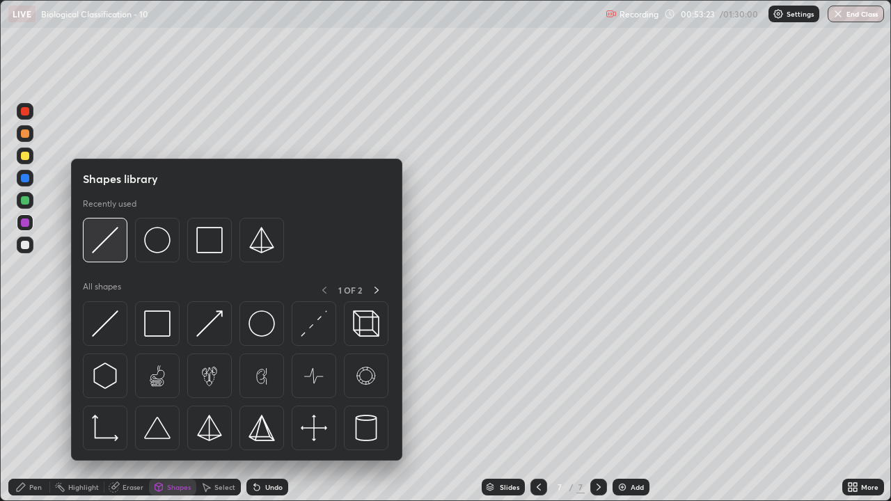
click at [107, 242] on img at bounding box center [105, 240] width 26 height 26
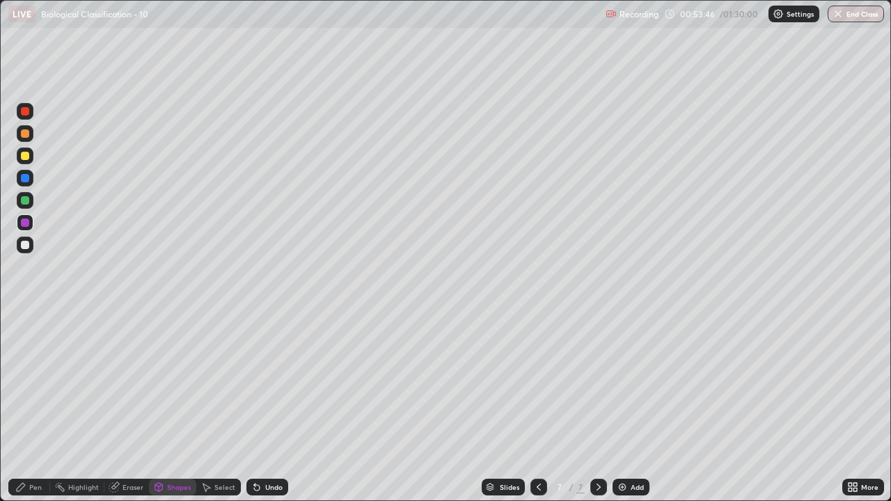
click at [25, 246] on div at bounding box center [25, 245] width 8 height 8
click at [35, 406] on div "Pen" at bounding box center [35, 487] width 13 height 7
click at [25, 226] on div at bounding box center [25, 223] width 8 height 8
click at [262, 406] on div "Undo" at bounding box center [267, 487] width 42 height 17
click at [32, 249] on div at bounding box center [25, 245] width 17 height 17
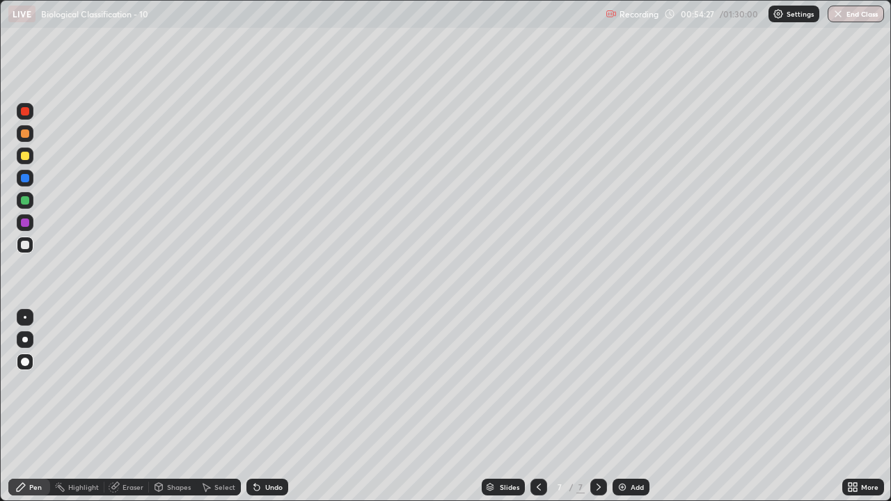
click at [27, 246] on div at bounding box center [25, 245] width 8 height 8
click at [26, 133] on div at bounding box center [25, 133] width 8 height 8
click at [637, 406] on div "Add" at bounding box center [637, 487] width 13 height 7
click at [31, 203] on div at bounding box center [25, 200] width 17 height 17
click at [25, 157] on div at bounding box center [25, 156] width 8 height 8
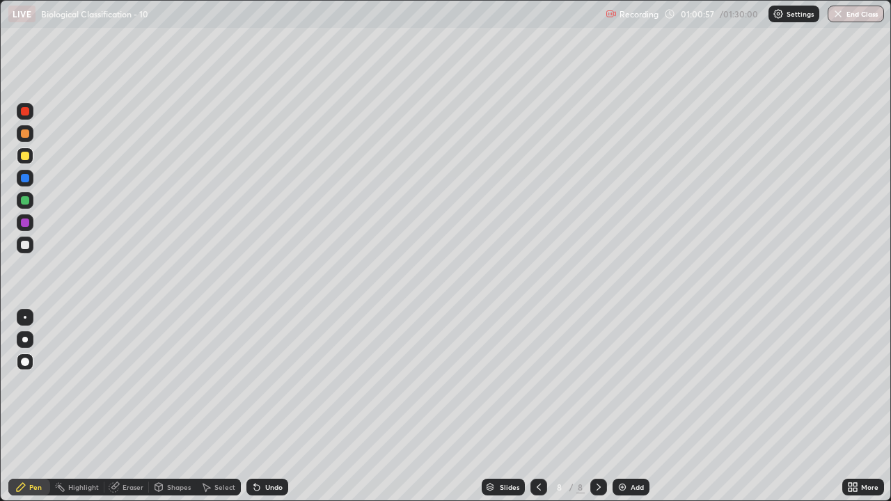
click at [258, 406] on icon at bounding box center [256, 487] width 11 height 11
click at [266, 406] on div "Undo" at bounding box center [267, 487] width 42 height 17
click at [27, 177] on div at bounding box center [25, 178] width 8 height 8
click at [24, 221] on div at bounding box center [25, 223] width 8 height 8
click at [26, 245] on div at bounding box center [25, 245] width 8 height 8
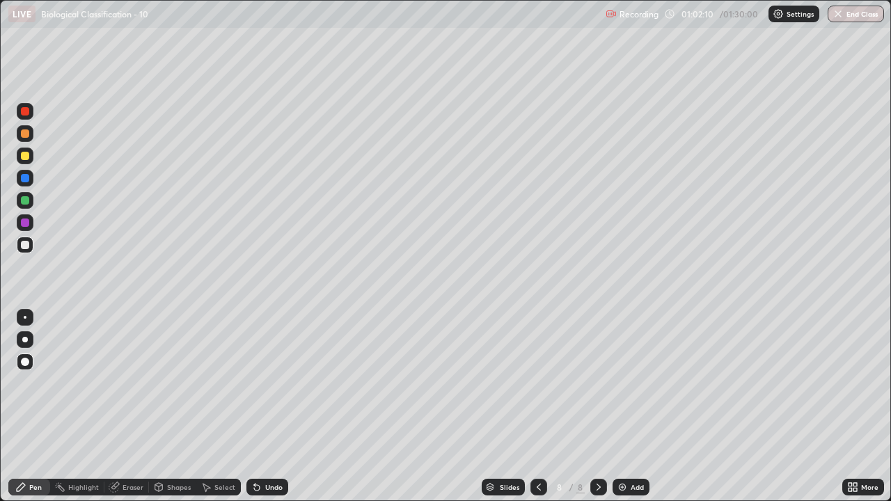
click at [25, 136] on div at bounding box center [25, 133] width 8 height 8
click at [26, 245] on div at bounding box center [25, 245] width 8 height 8
click at [254, 406] on icon at bounding box center [254, 484] width 1 height 1
click at [255, 406] on icon at bounding box center [257, 488] width 6 height 6
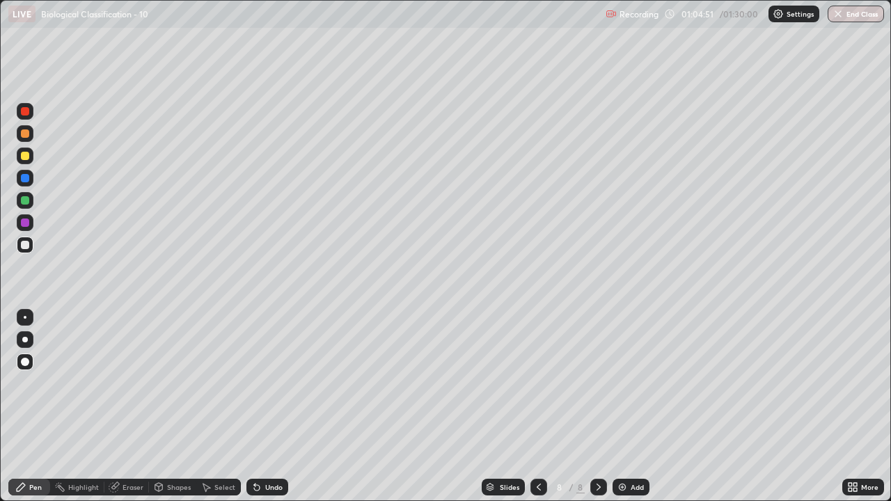
click at [27, 248] on div at bounding box center [25, 245] width 8 height 8
click at [257, 406] on icon at bounding box center [256, 487] width 11 height 11
click at [259, 406] on icon at bounding box center [256, 487] width 11 height 11
click at [263, 406] on div "Undo" at bounding box center [267, 487] width 42 height 17
click at [256, 406] on icon at bounding box center [257, 488] width 6 height 6
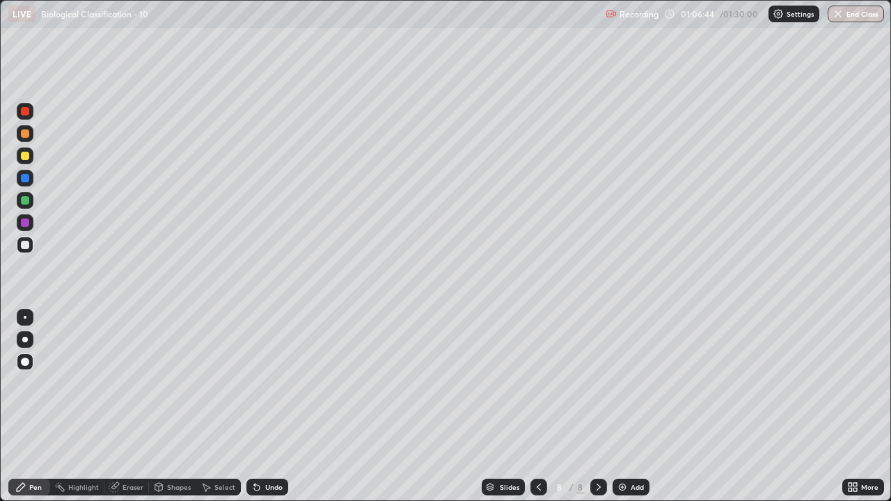
click at [24, 135] on div at bounding box center [25, 133] width 8 height 8
click at [26, 246] on div at bounding box center [25, 245] width 8 height 8
click at [535, 406] on icon at bounding box center [538, 487] width 11 height 11
click at [599, 406] on icon at bounding box center [598, 487] width 11 height 11
click at [27, 134] on div at bounding box center [25, 133] width 8 height 8
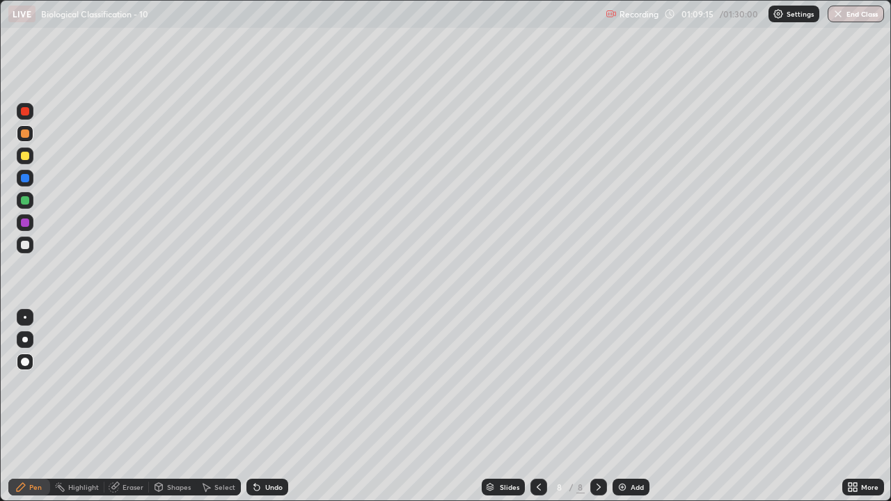
click at [28, 247] on div at bounding box center [25, 245] width 8 height 8
click at [23, 136] on div at bounding box center [25, 133] width 8 height 8
click at [26, 246] on div at bounding box center [25, 245] width 8 height 8
click at [26, 245] on div at bounding box center [25, 245] width 8 height 8
click at [26, 247] on div at bounding box center [25, 245] width 8 height 8
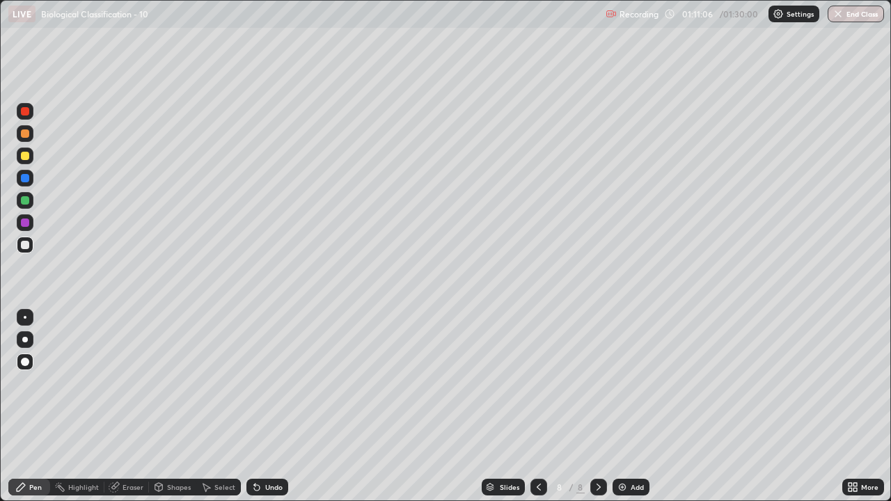
click at [127, 406] on div "Eraser" at bounding box center [126, 487] width 45 height 17
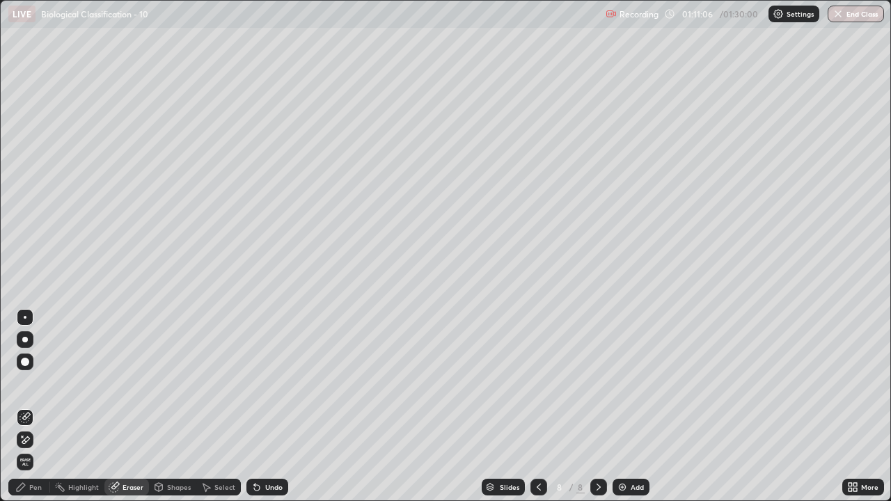
click at [24, 406] on icon at bounding box center [24, 417] width 11 height 11
click at [37, 406] on div "Pen" at bounding box center [29, 487] width 42 height 17
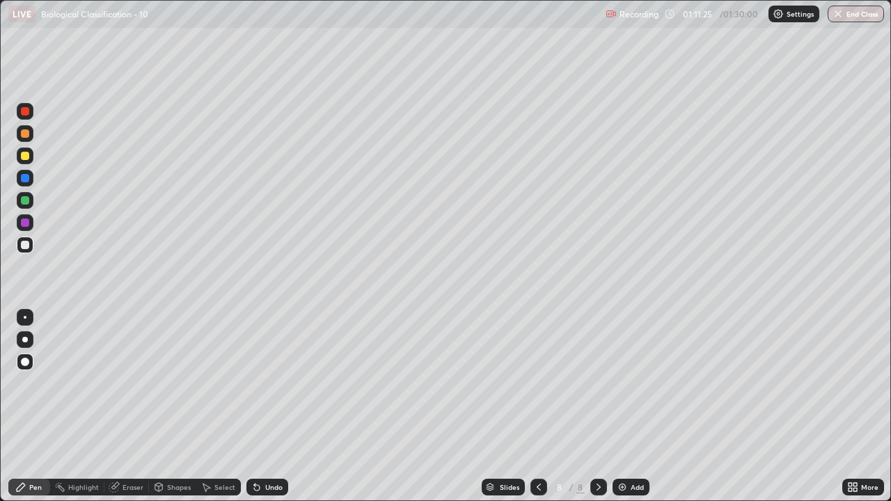
click at [255, 406] on icon at bounding box center [257, 488] width 6 height 6
click at [261, 406] on div "Undo" at bounding box center [267, 487] width 42 height 17
click at [262, 406] on div "Undo" at bounding box center [267, 487] width 42 height 17
click at [260, 406] on icon at bounding box center [256, 487] width 11 height 11
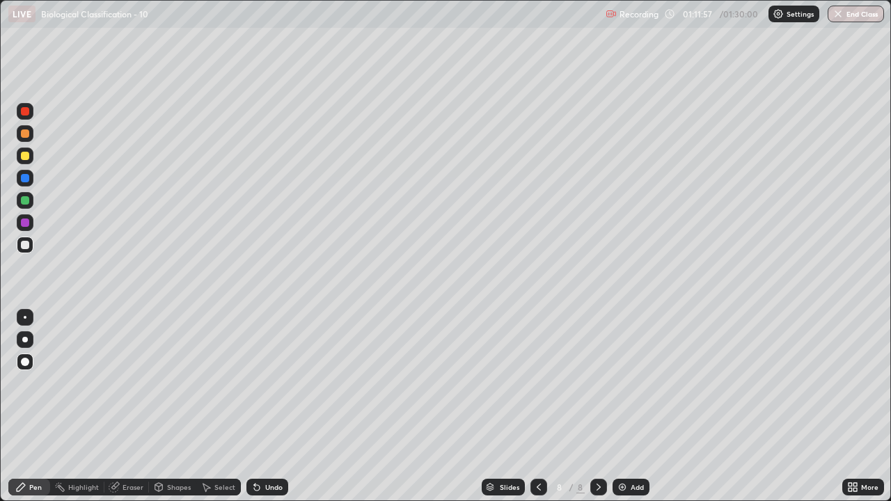
click at [265, 406] on div "Undo" at bounding box center [273, 487] width 17 height 7
click at [622, 406] on div "Add" at bounding box center [631, 487] width 37 height 17
click at [28, 202] on div at bounding box center [25, 200] width 8 height 8
click at [27, 155] on div at bounding box center [25, 156] width 8 height 8
click at [29, 177] on div at bounding box center [25, 178] width 8 height 8
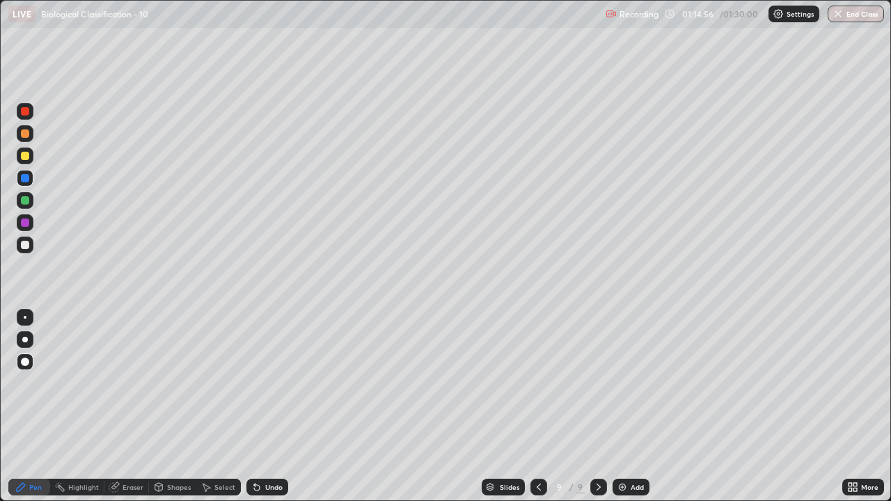
click at [27, 226] on div at bounding box center [25, 223] width 8 height 8
click at [28, 134] on div at bounding box center [25, 133] width 8 height 8
click at [27, 244] on div at bounding box center [25, 245] width 8 height 8
click at [28, 248] on div at bounding box center [25, 245] width 8 height 8
click at [254, 406] on icon at bounding box center [254, 484] width 1 height 1
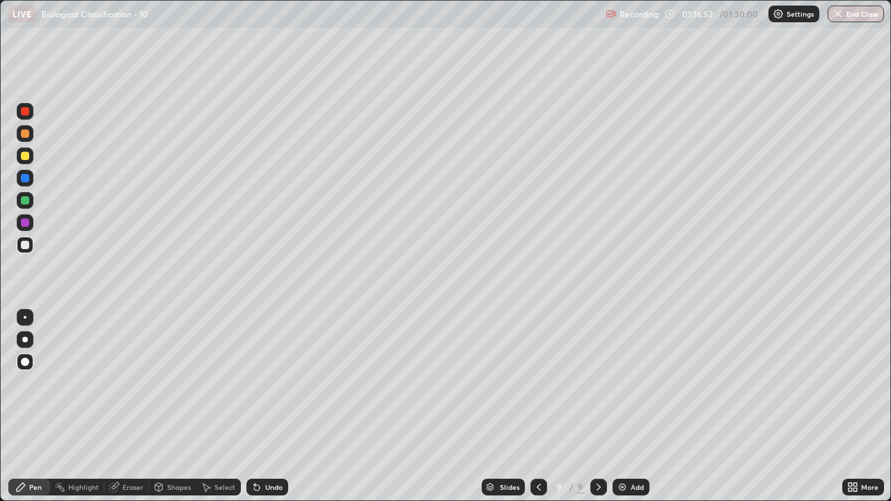
click at [260, 406] on icon at bounding box center [256, 487] width 11 height 11
click at [262, 406] on div "Undo" at bounding box center [267, 487] width 42 height 17
click at [265, 406] on div "Undo" at bounding box center [267, 487] width 42 height 17
click at [26, 134] on div at bounding box center [25, 133] width 8 height 8
click at [26, 246] on div at bounding box center [25, 245] width 8 height 8
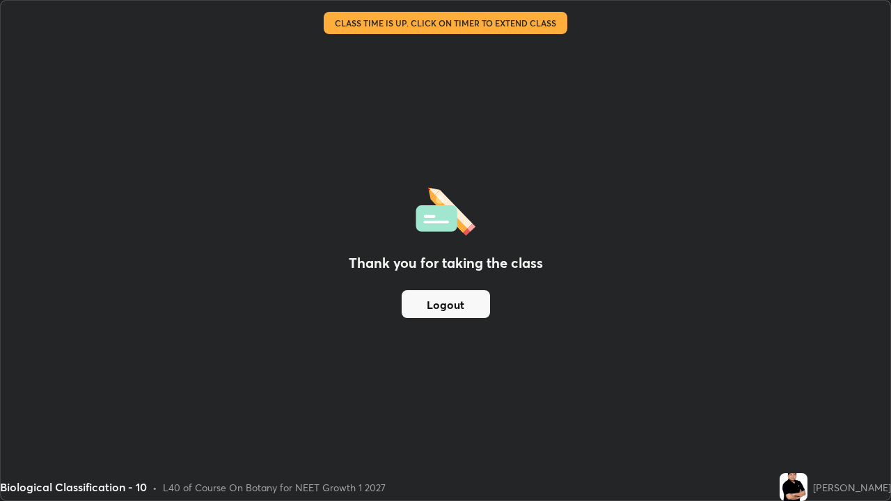
click at [473, 309] on button "Logout" at bounding box center [446, 304] width 88 height 28
